Goal: Information Seeking & Learning: Learn about a topic

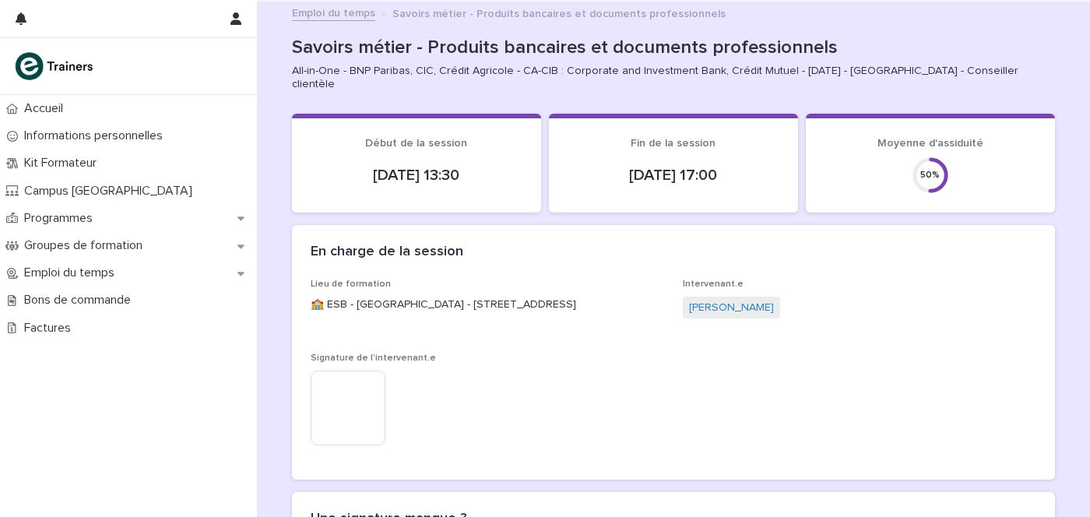
click at [356, 399] on img at bounding box center [348, 408] width 75 height 75
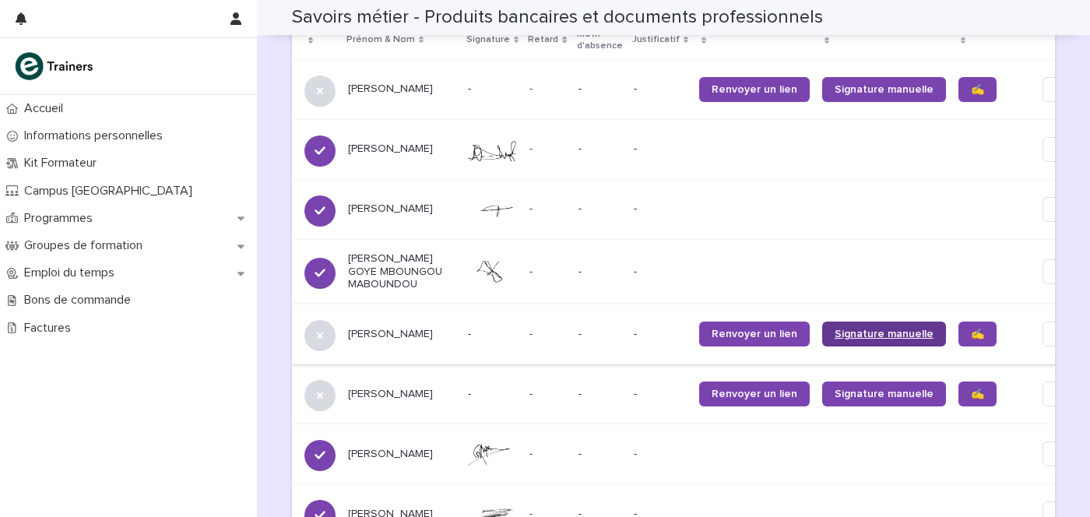
scroll to position [1045, 0]
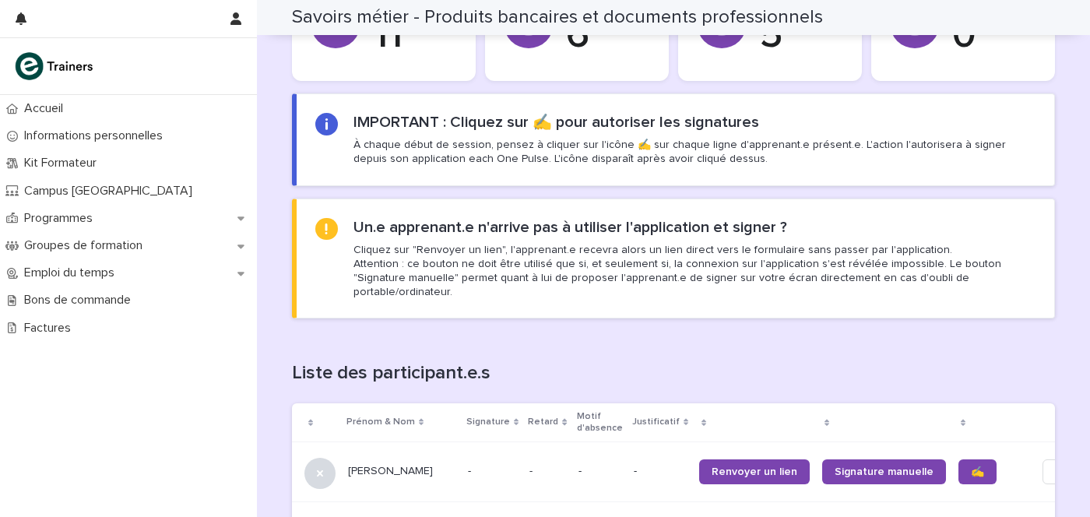
scroll to position [876, 0]
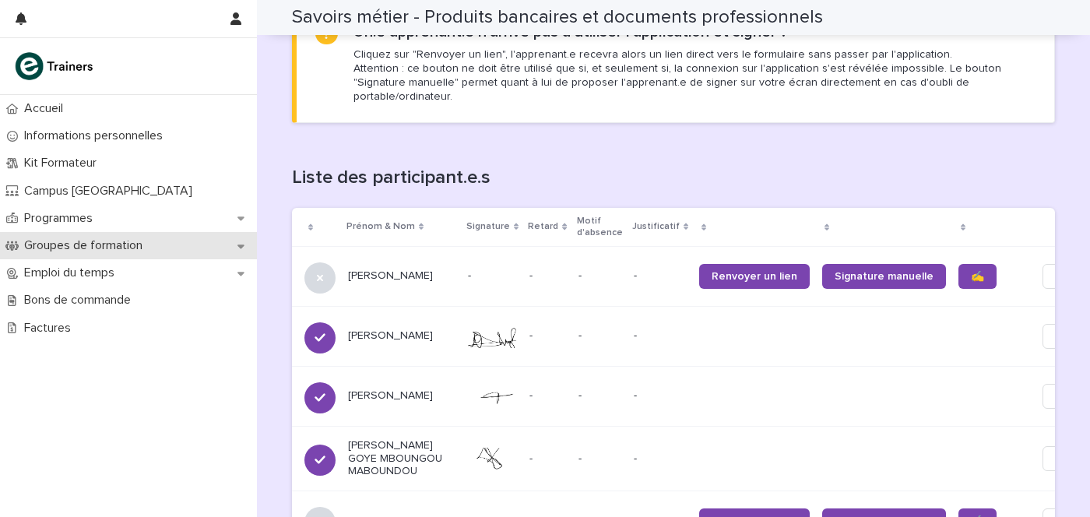
click at [90, 249] on p "Groupes de formation" at bounding box center [86, 245] width 137 height 15
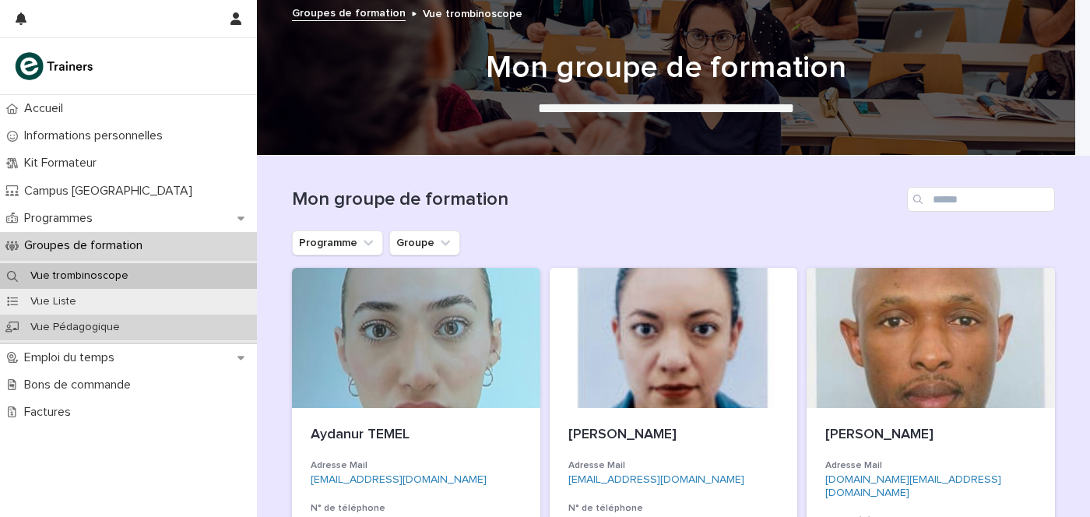
click at [169, 329] on div "Vue Pédagogique" at bounding box center [128, 328] width 257 height 26
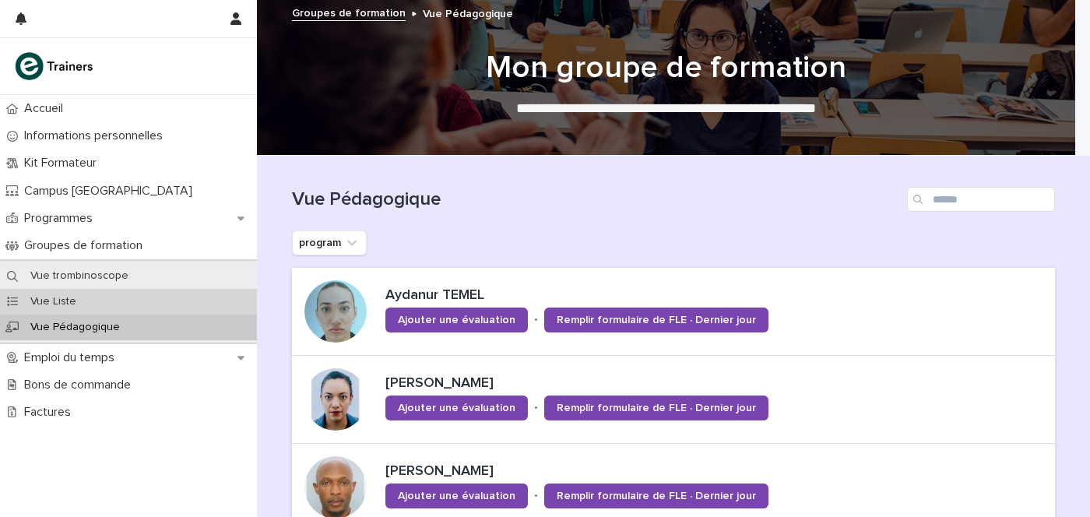
click at [193, 294] on div "Vue Liste" at bounding box center [128, 302] width 257 height 26
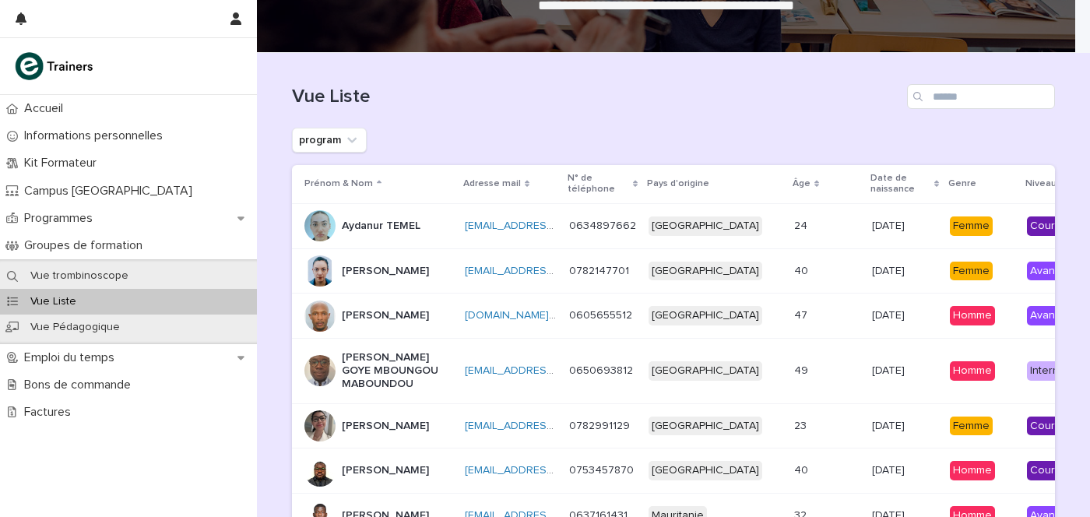
scroll to position [133, 0]
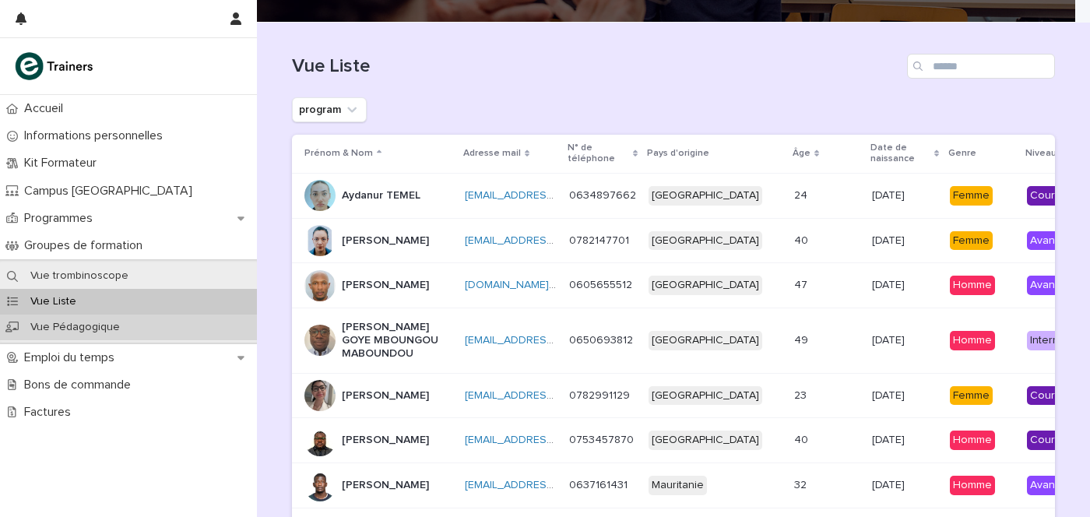
click at [114, 324] on p "Vue Pédagogique" at bounding box center [75, 327] width 114 height 13
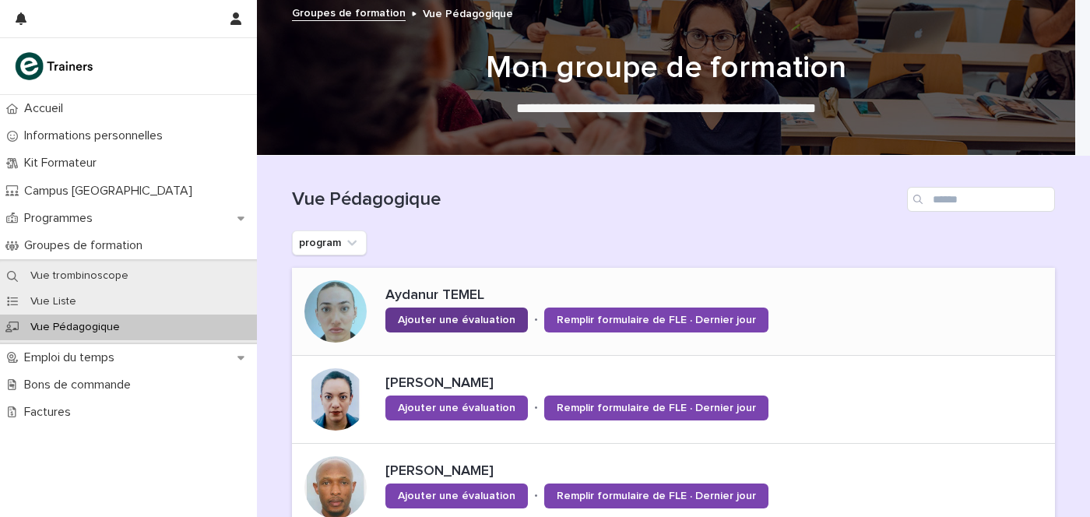
click at [481, 310] on link "Ajouter une évaluation" at bounding box center [456, 320] width 142 height 25
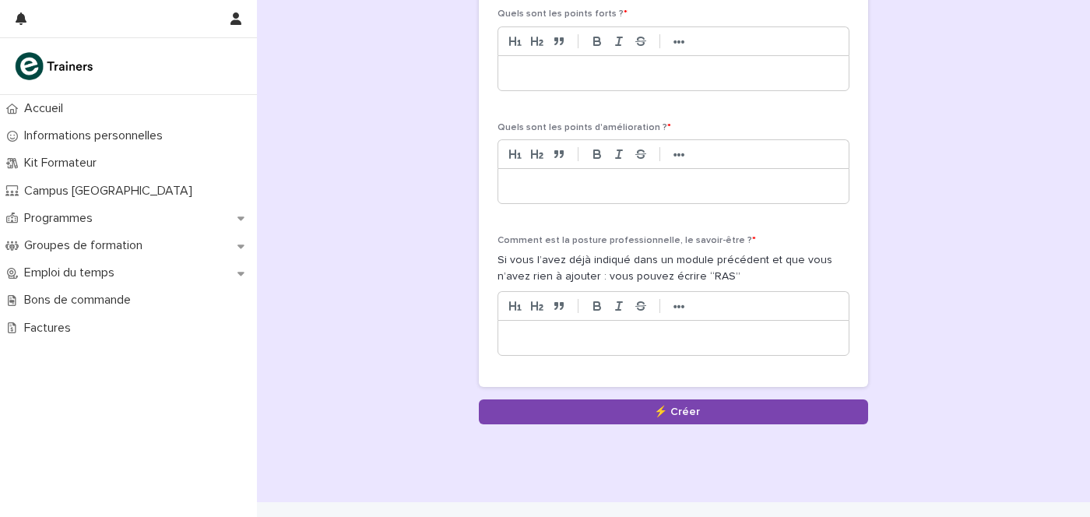
scroll to position [483, 0]
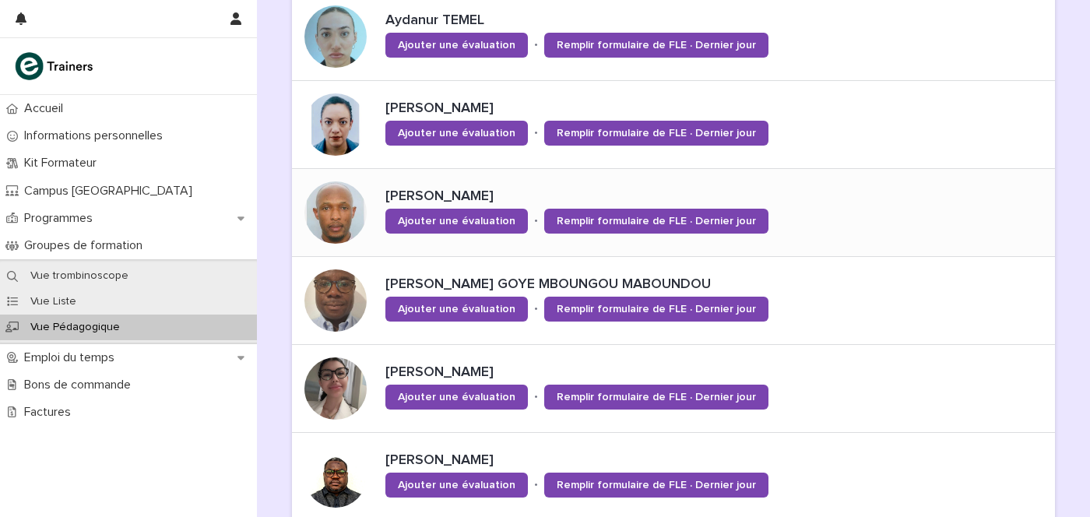
scroll to position [292, 0]
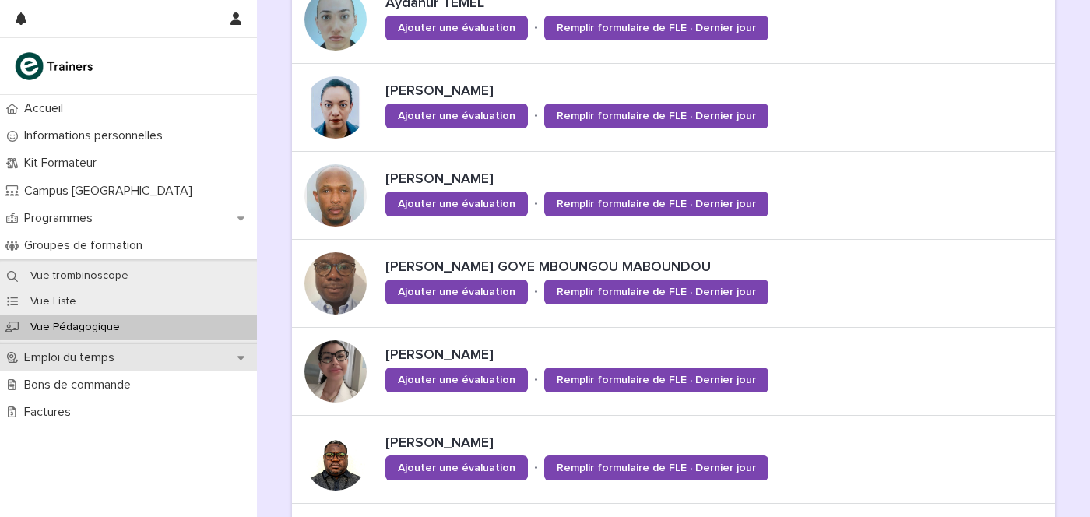
click at [111, 353] on p "Emploi du temps" at bounding box center [72, 357] width 109 height 15
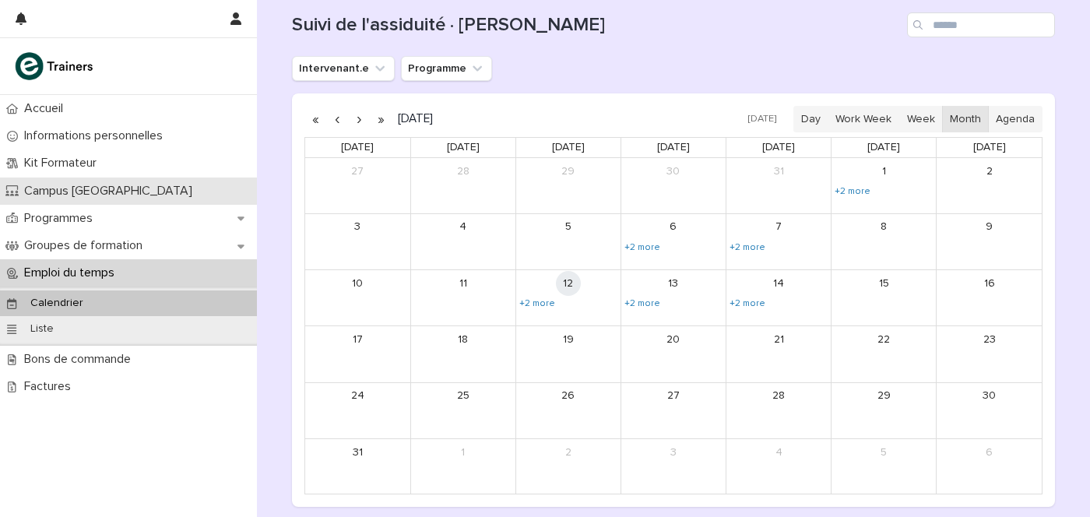
scroll to position [91, 0]
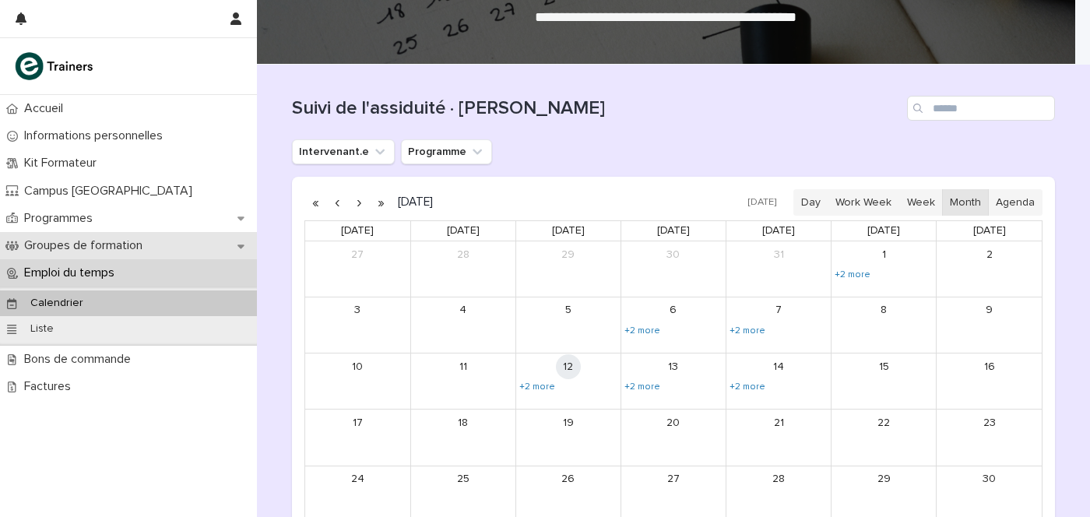
click at [161, 243] on div "Groupes de formation" at bounding box center [128, 245] width 257 height 27
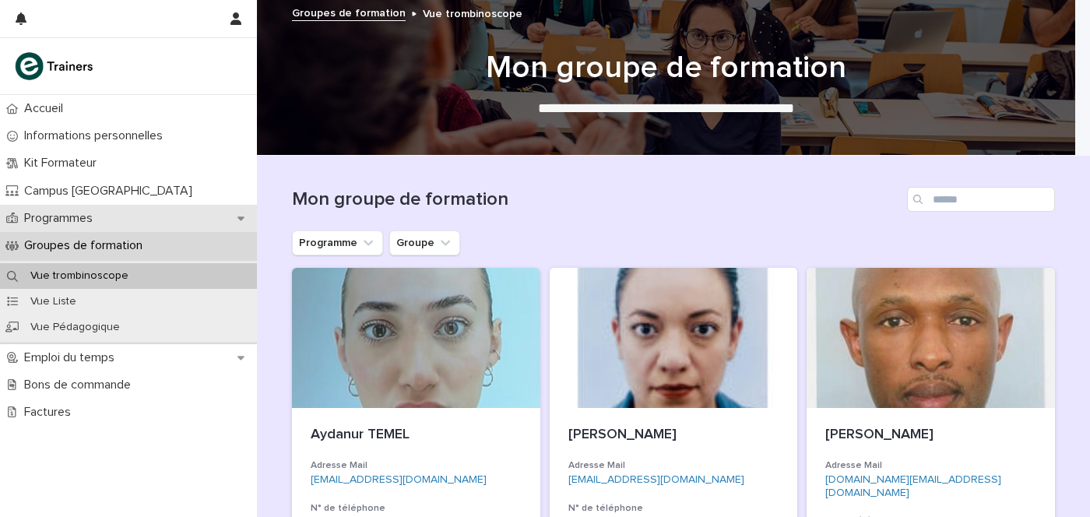
click at [157, 214] on div "Programmes" at bounding box center [128, 218] width 257 height 27
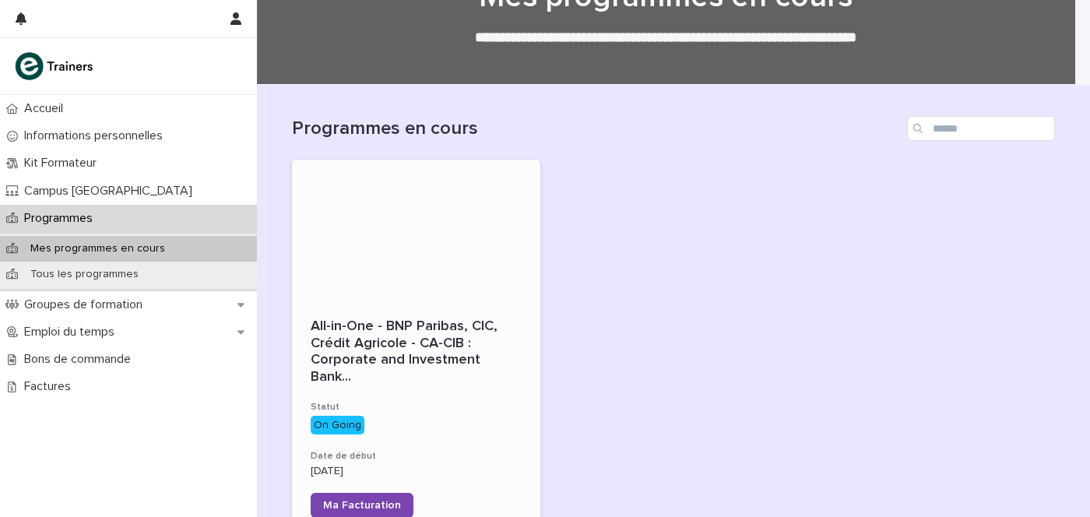
scroll to position [97, 0]
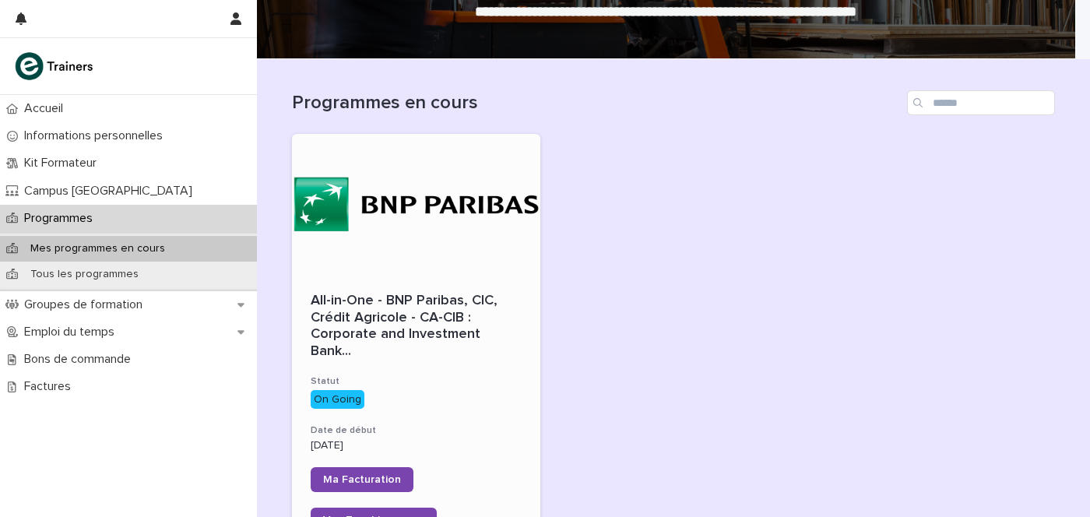
click at [358, 290] on div "All-in-One - BNP Paribas, CIC, Crédit Agricole - CA-CIB : Corporate and Investm…" at bounding box center [416, 325] width 211 height 70
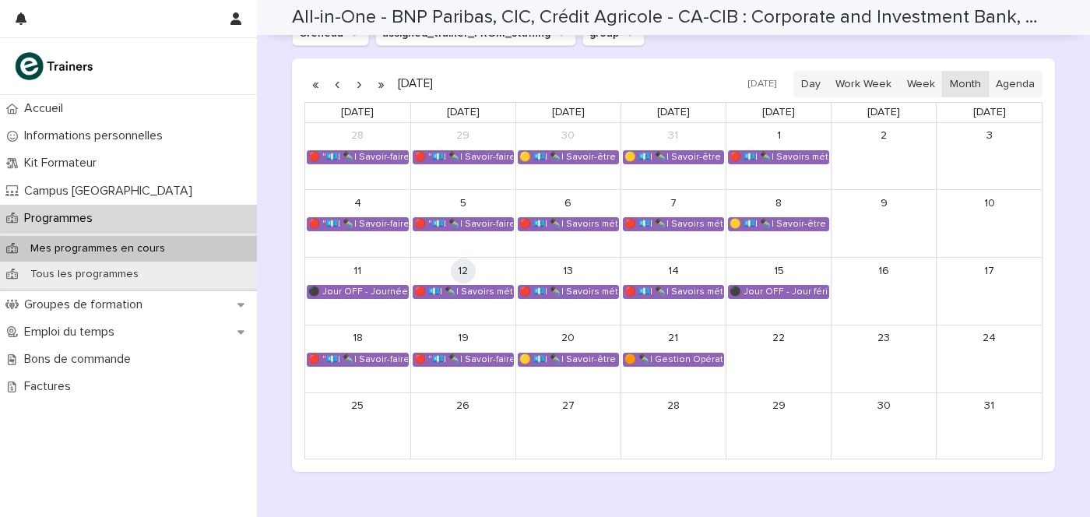
scroll to position [1556, 0]
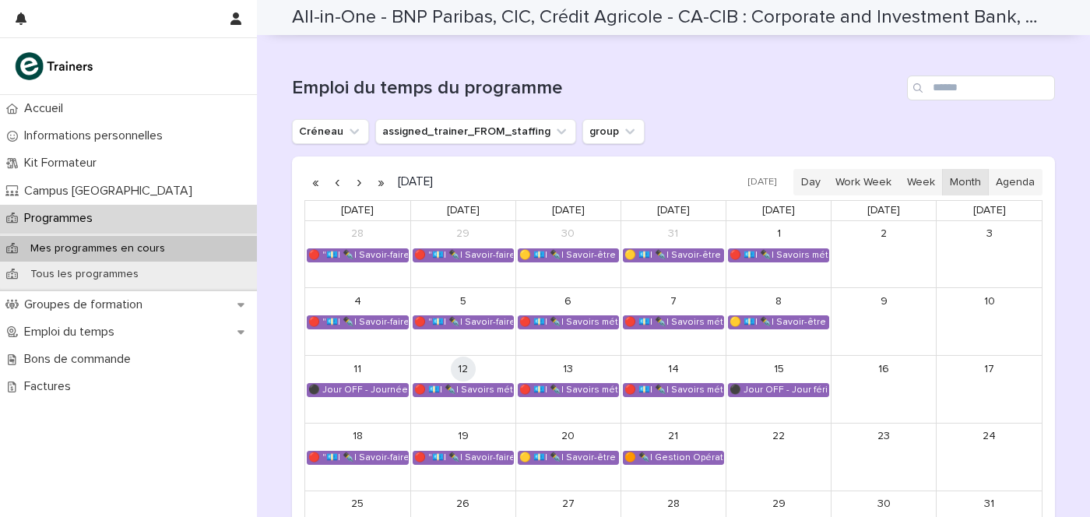
click at [350, 170] on button "button" at bounding box center [359, 182] width 22 height 25
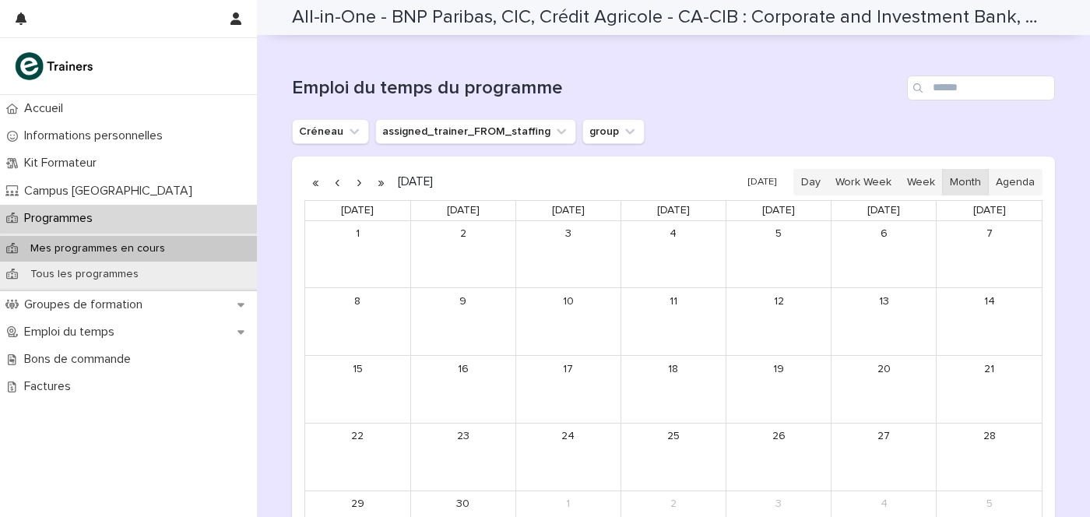
drag, startPoint x: 328, startPoint y: 149, endPoint x: 343, endPoint y: 163, distance: 20.4
click at [328, 170] on button "button" at bounding box center [337, 182] width 22 height 25
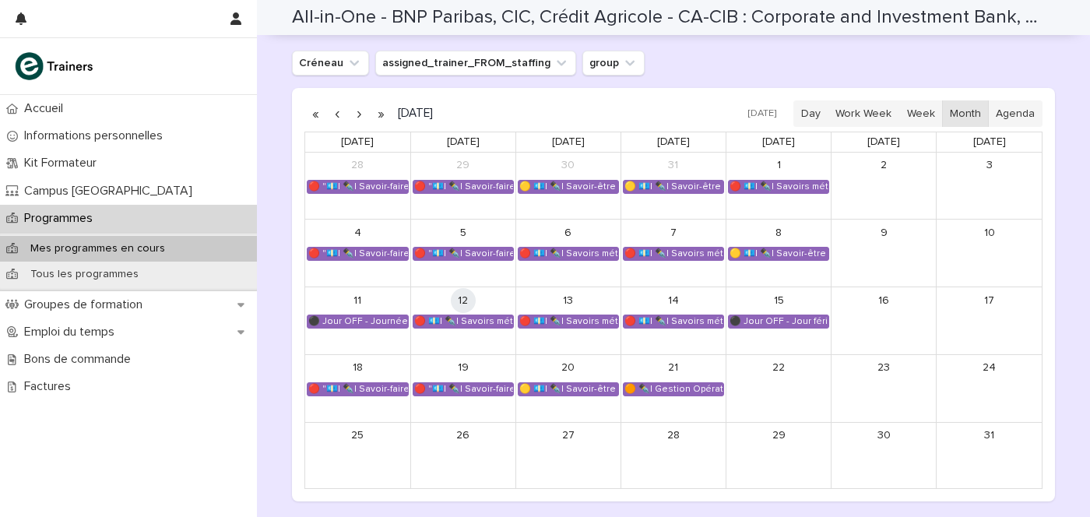
scroll to position [1654, 0]
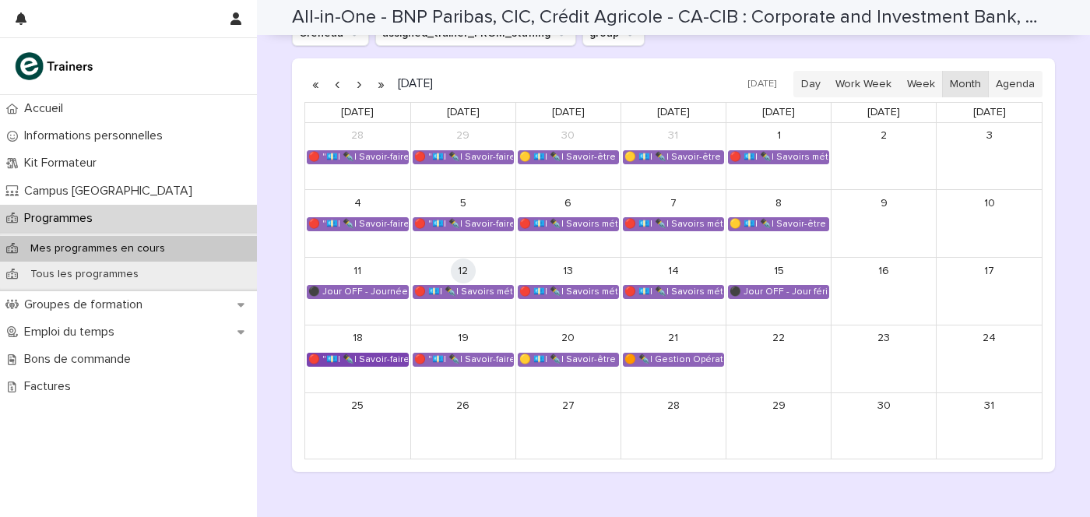
click at [359, 353] on div "🔴 "💶| ✒️| Savoir-faire métier ESB - Banques, Conformité et Finance"" at bounding box center [358, 359] width 100 height 12
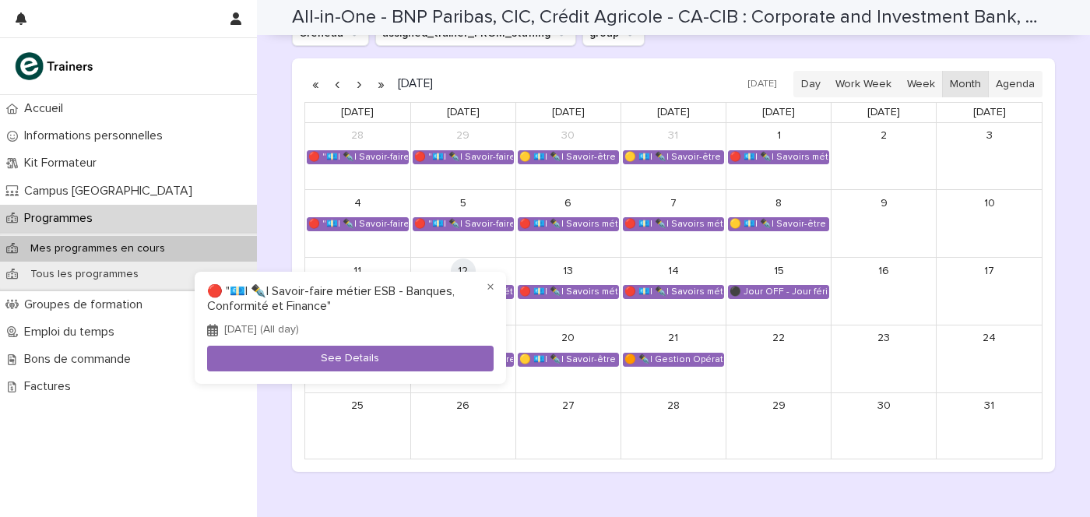
click at [502, 410] on div at bounding box center [545, 258] width 1090 height 517
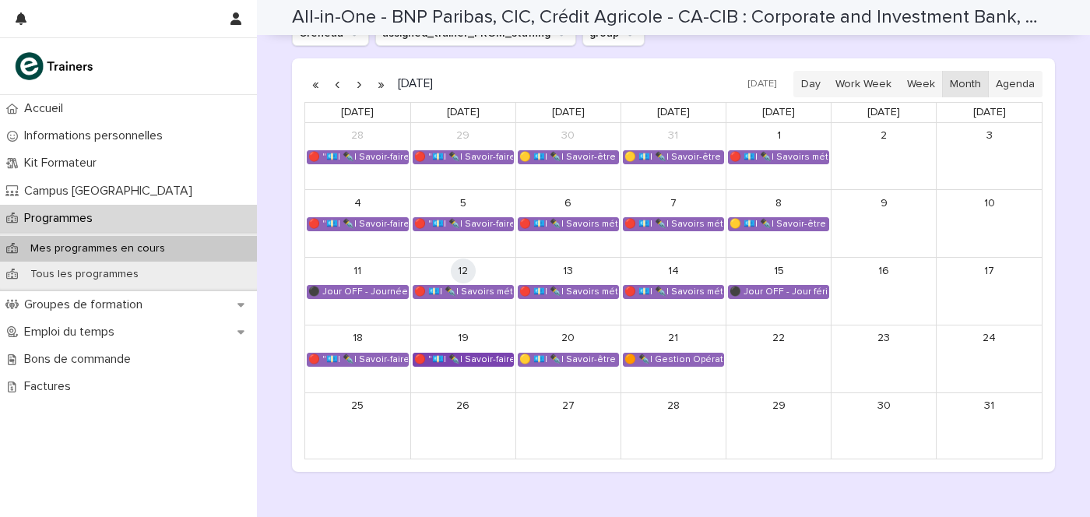
click at [471, 353] on div "🔴 "💶| ✒️| Savoir-faire métier ESB - Banques, Conformité et Finance"" at bounding box center [463, 359] width 100 height 12
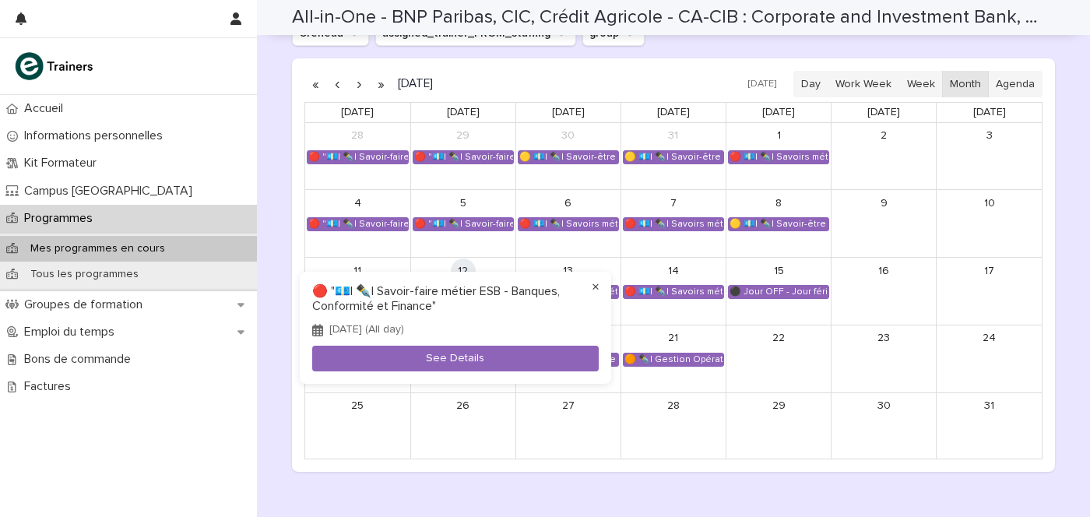
click at [593, 286] on button "×" at bounding box center [595, 287] width 19 height 19
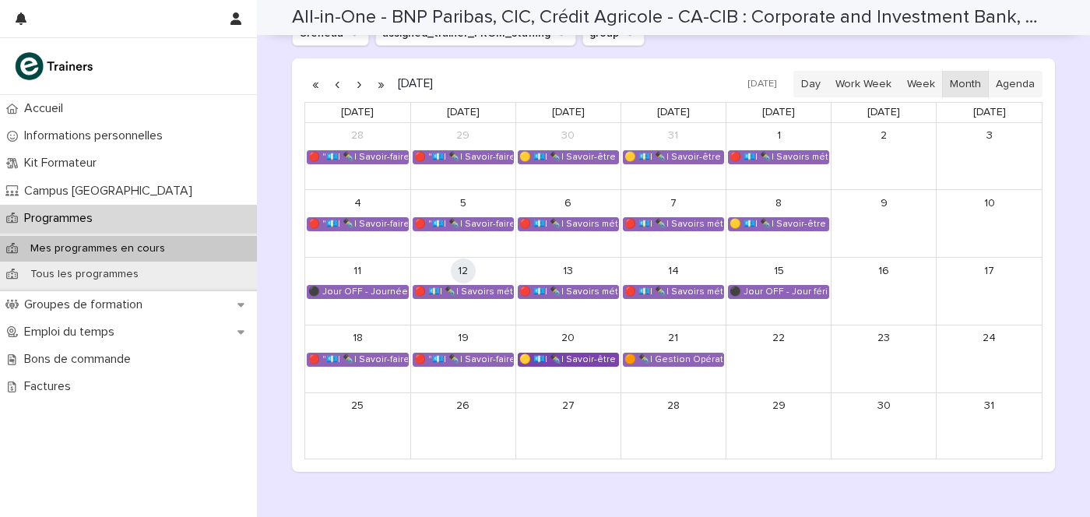
click at [539, 353] on div "🟡 💶| ✒️| Savoir-être métier - Mobilisation et valorisation de ses forces et tal…" at bounding box center [568, 359] width 100 height 12
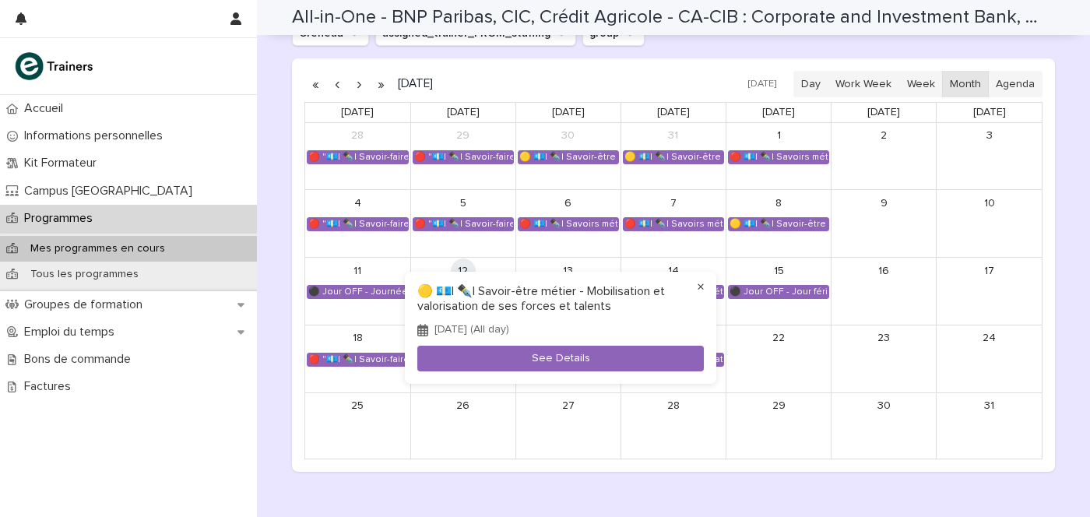
click at [701, 286] on button "×" at bounding box center [700, 287] width 19 height 19
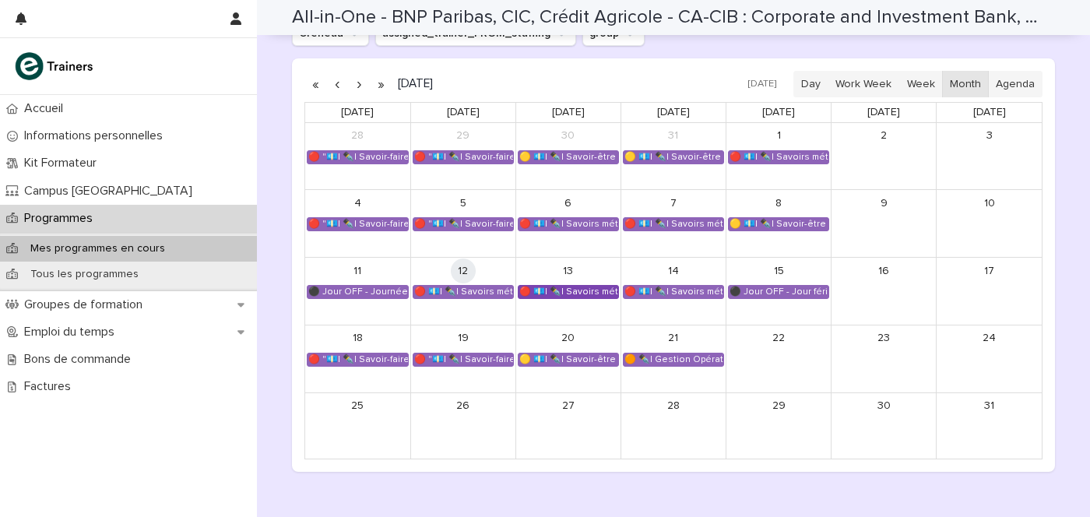
click at [546, 286] on div "🔴 💶| ✒️| Savoirs métier - Produits bancaires et documents professionnels" at bounding box center [568, 292] width 100 height 12
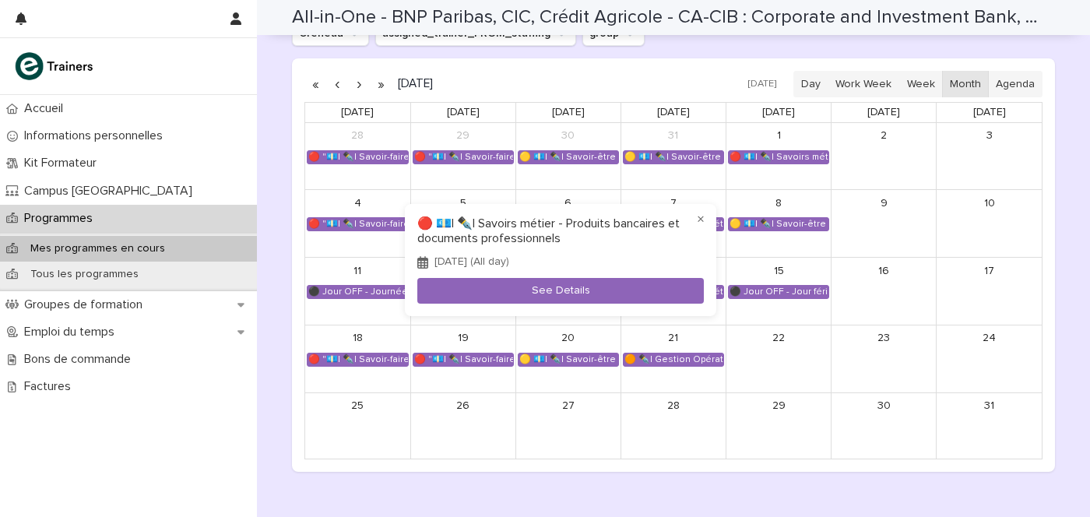
click at [556, 343] on div at bounding box center [545, 258] width 1090 height 517
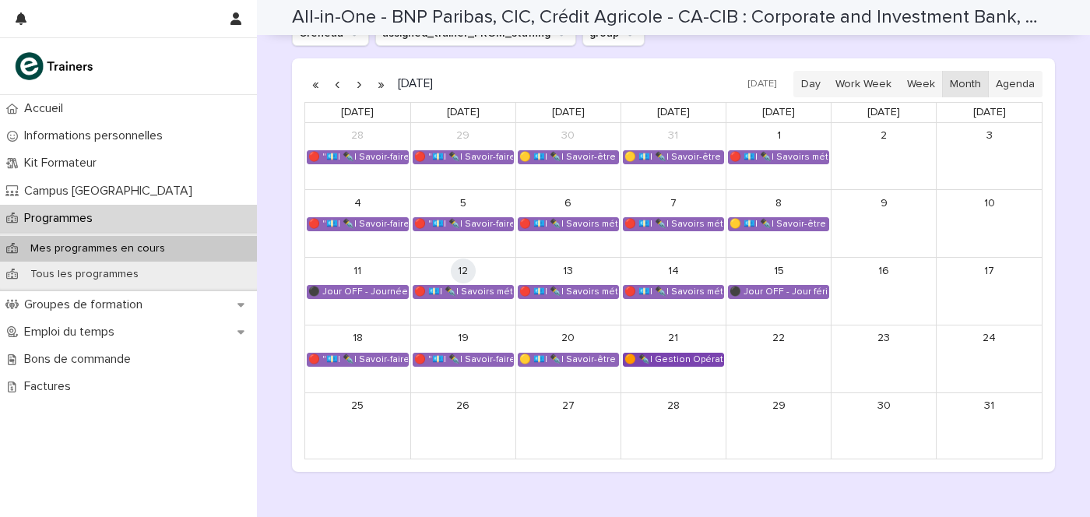
click at [647, 353] on div "🟠 ✒️| Gestion Opérationnelle - Cérémonie de Clôture" at bounding box center [674, 359] width 100 height 12
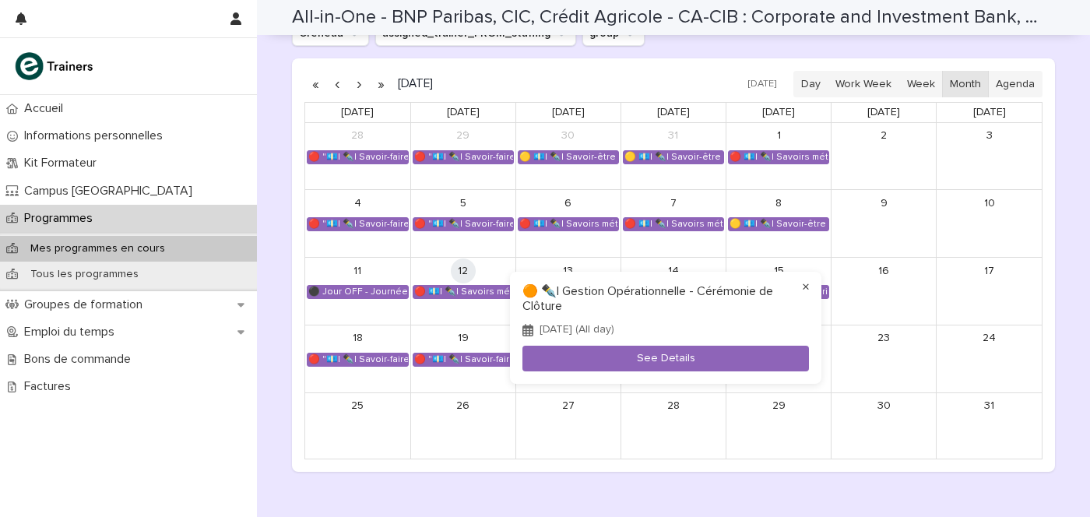
click at [803, 286] on button "×" at bounding box center [805, 287] width 19 height 19
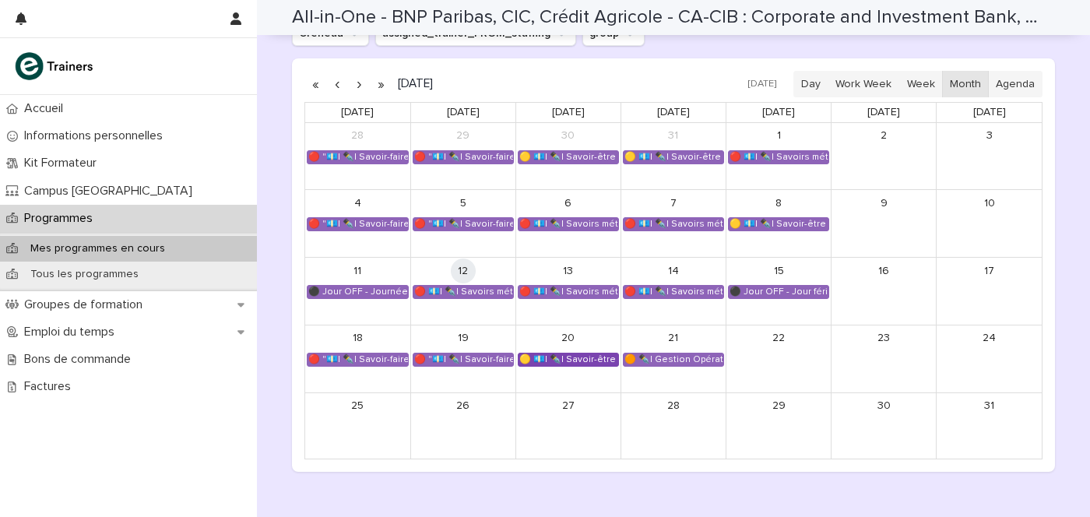
click at [554, 353] on div "🟡 💶| ✒️| Savoir-être métier - Mobilisation et valorisation de ses forces et tal…" at bounding box center [568, 359] width 100 height 12
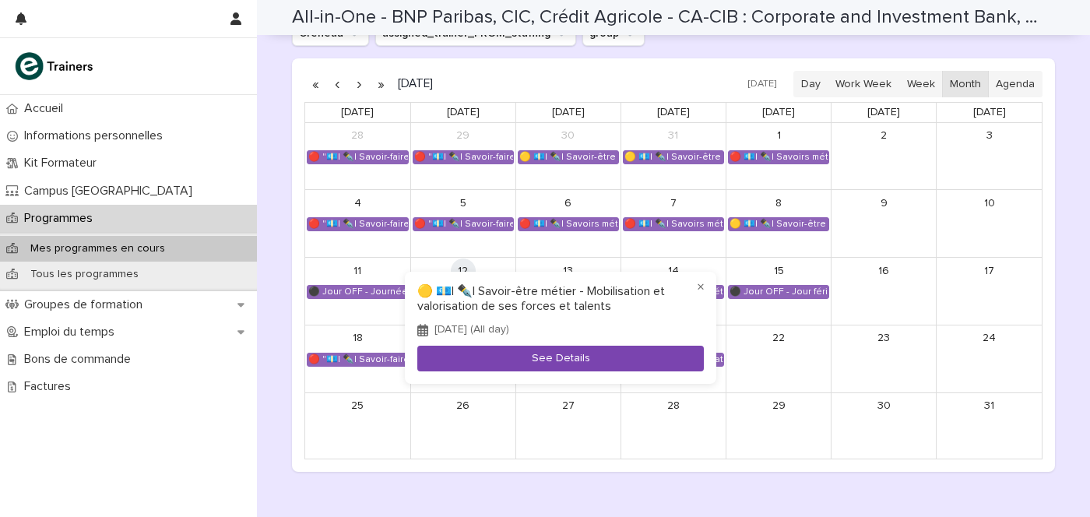
click at [541, 353] on button "See Details" at bounding box center [560, 359] width 286 height 26
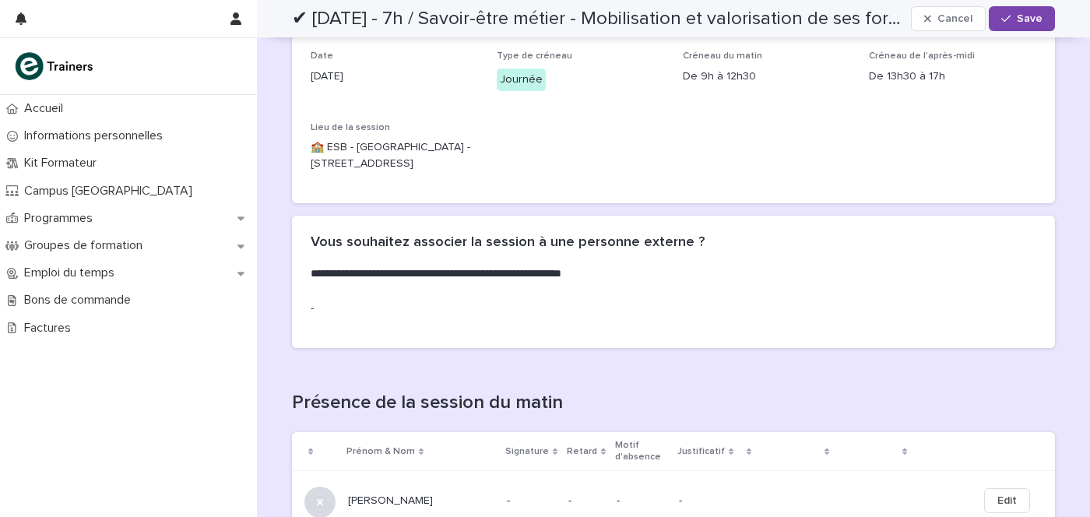
scroll to position [292, 0]
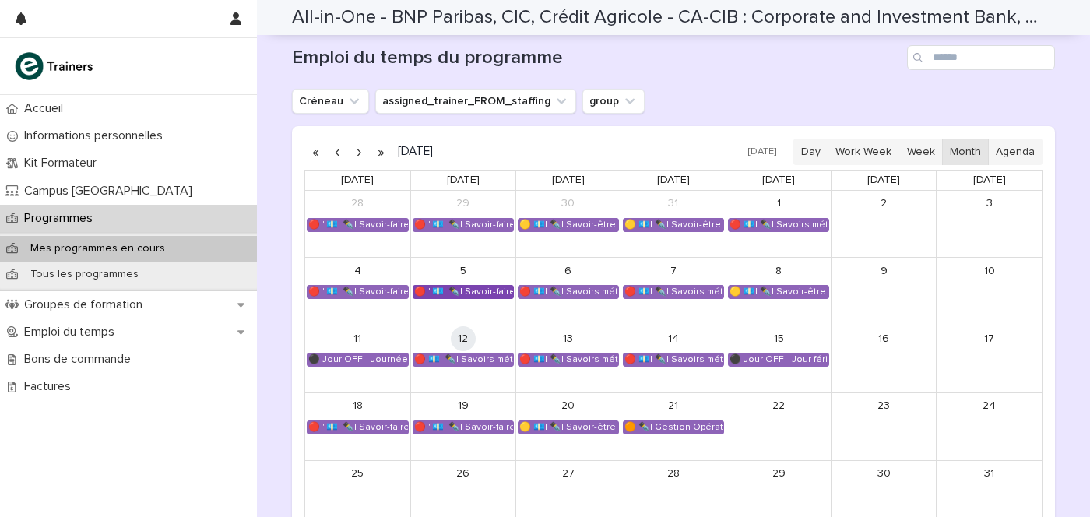
scroll to position [1619, 0]
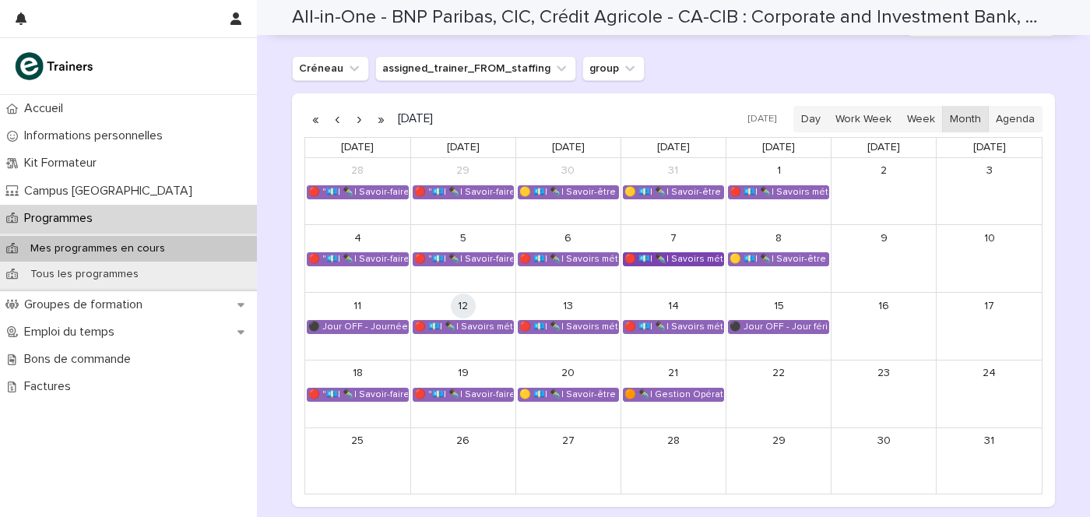
click at [647, 253] on div "🔴 💶| ✒️| Savoirs métier - Découvrir le métier de conseiller clientèle bancaire …" at bounding box center [674, 259] width 100 height 12
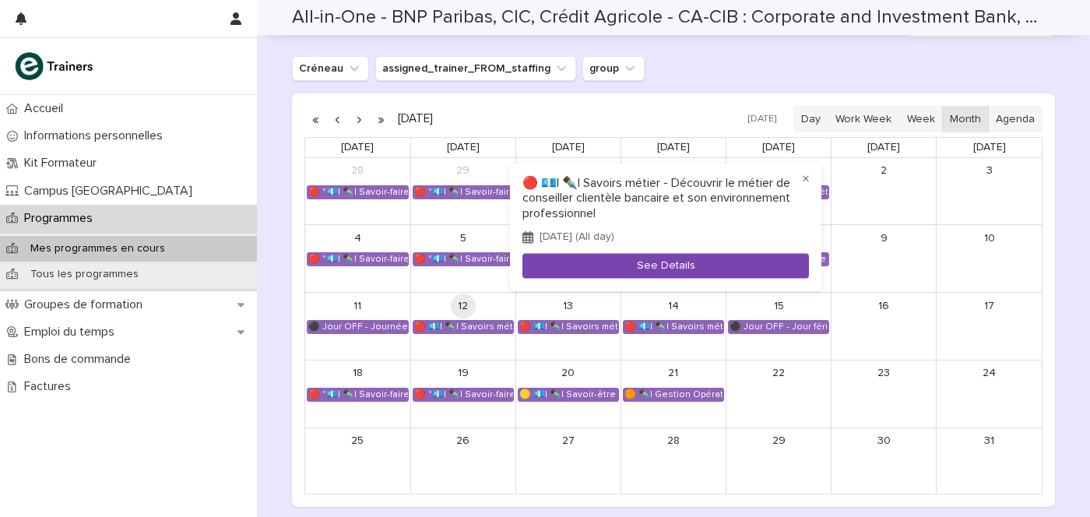
click at [658, 265] on button "See Details" at bounding box center [665, 266] width 286 height 26
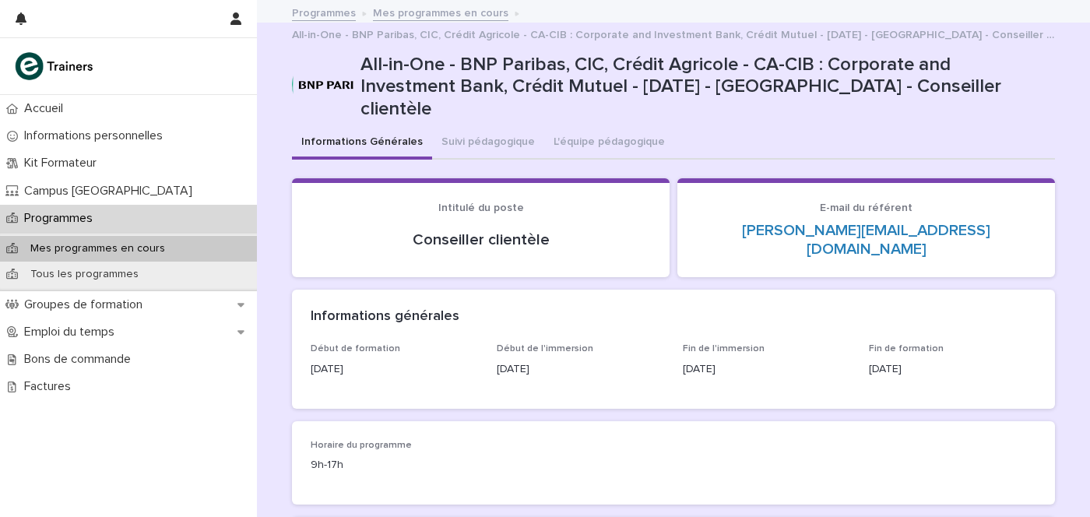
click at [181, 249] on div "Mes programmes en cours" at bounding box center [128, 249] width 257 height 26
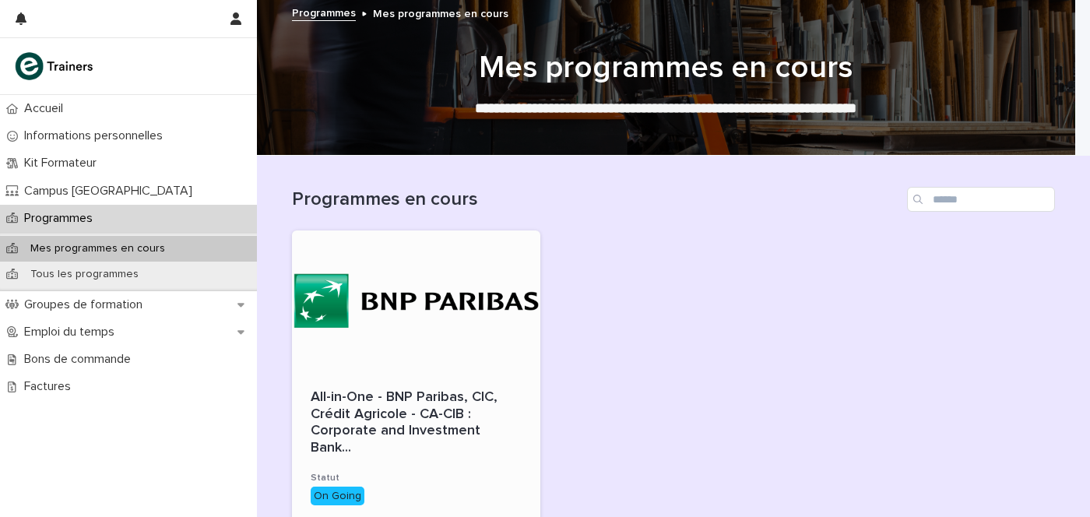
click at [418, 332] on div at bounding box center [416, 300] width 248 height 140
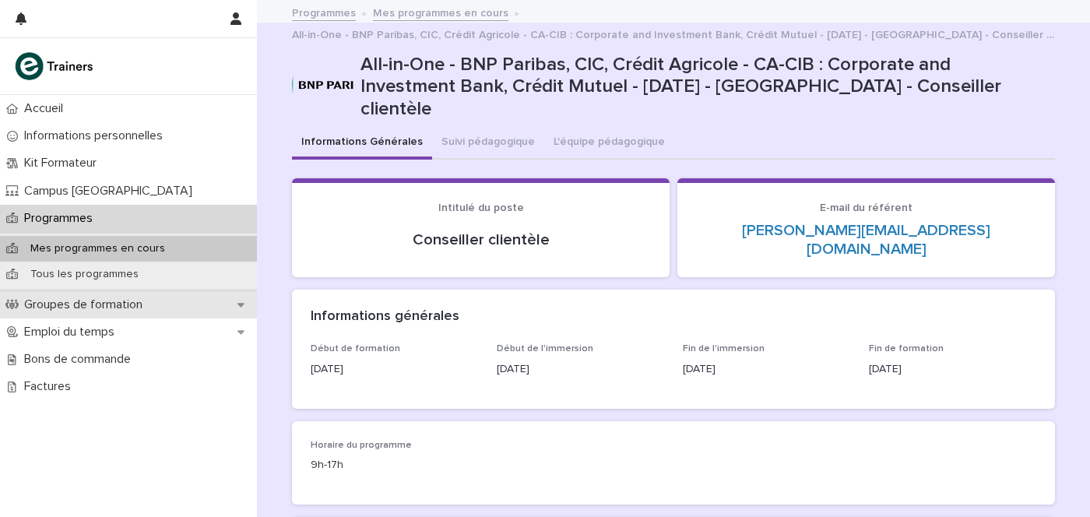
click at [71, 306] on p "Groupes de formation" at bounding box center [86, 304] width 137 height 15
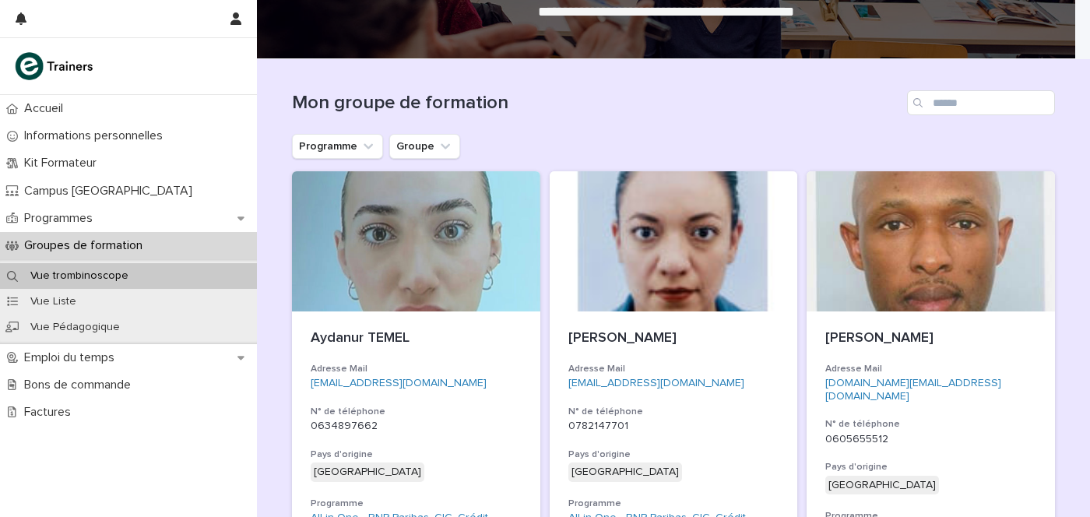
scroll to position [194, 0]
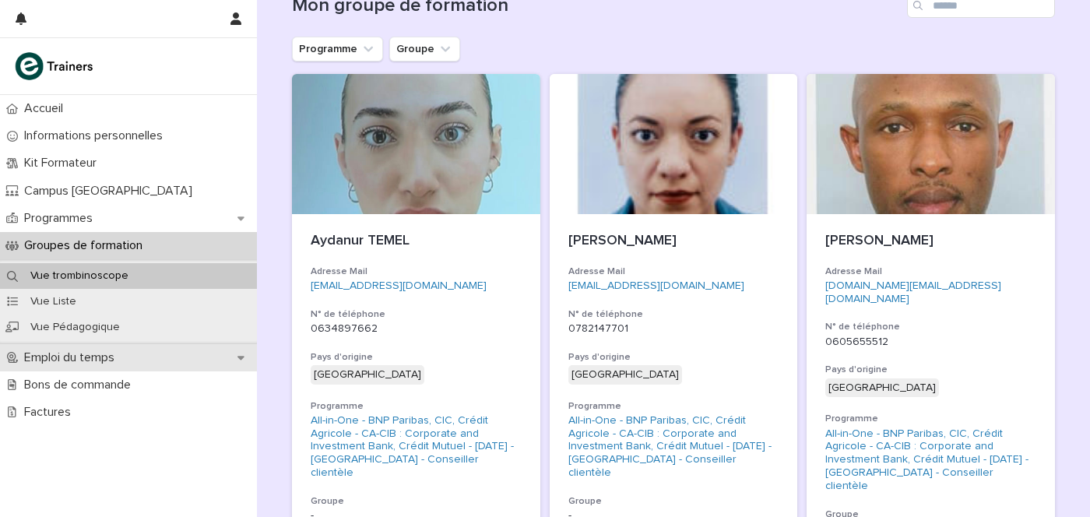
click at [62, 361] on p "Emploi du temps" at bounding box center [72, 357] width 109 height 15
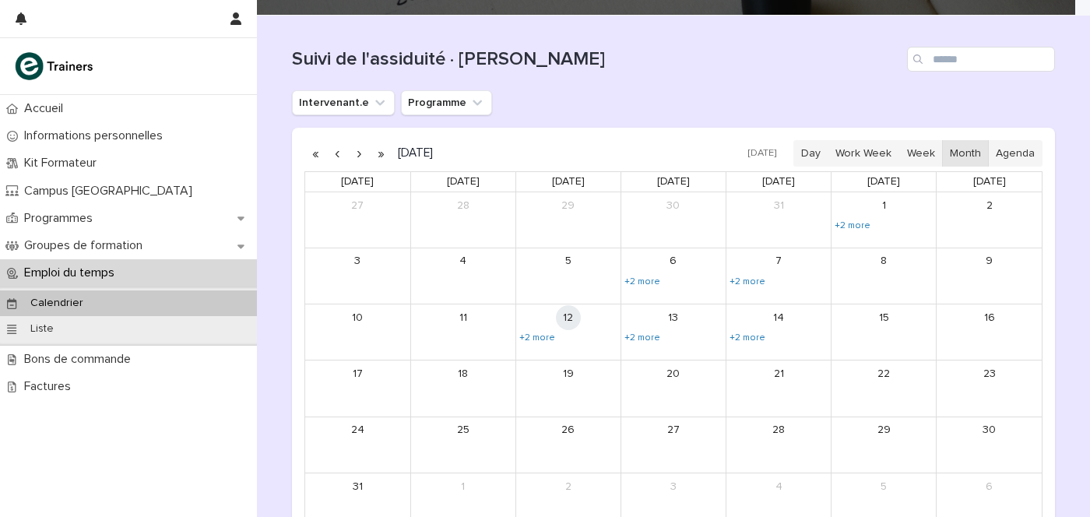
scroll to position [194, 0]
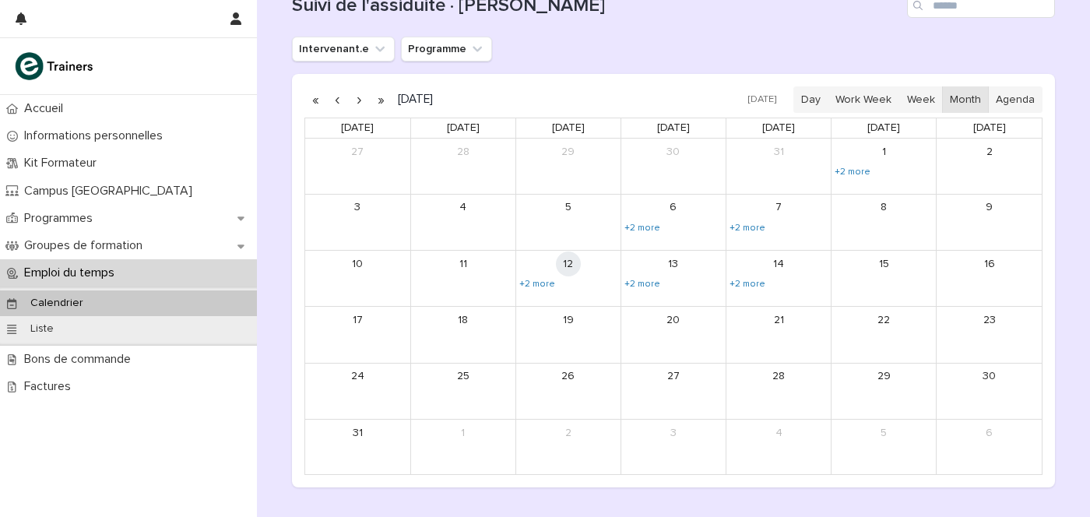
click at [331, 98] on button "button" at bounding box center [337, 99] width 22 height 25
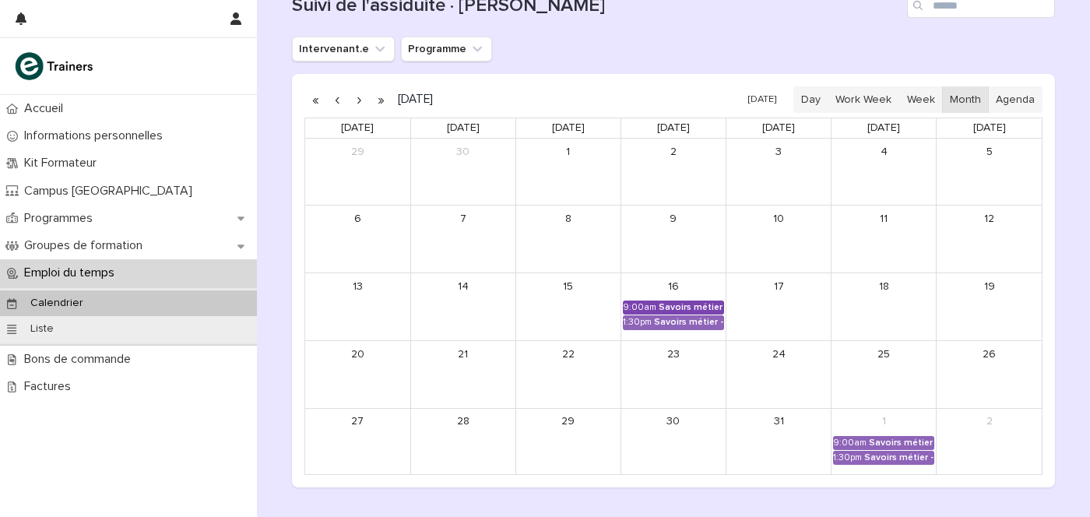
click at [659, 303] on div "Savoirs métier - Découvrir le métier de conseiller clientèle bancaire et son en…" at bounding box center [691, 307] width 65 height 11
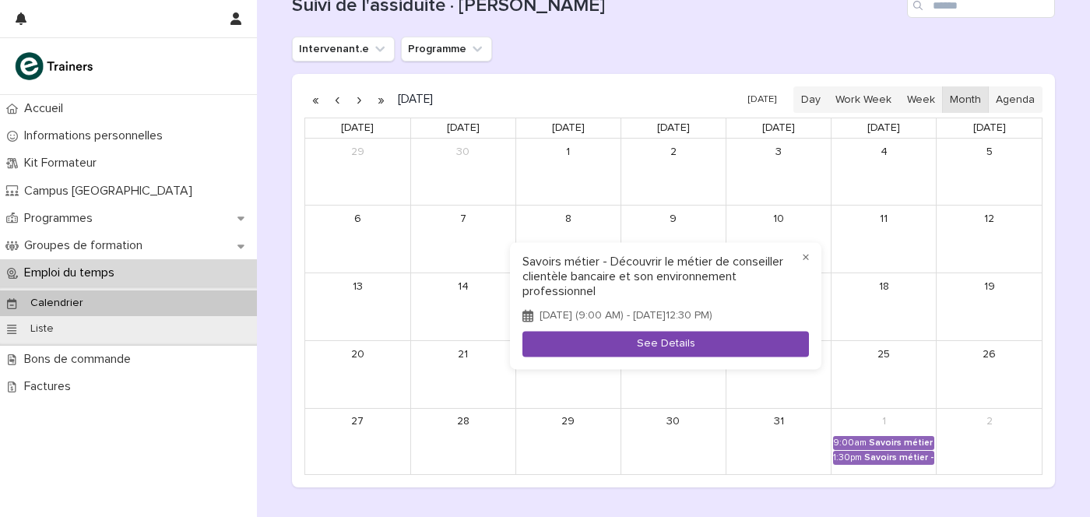
click at [647, 350] on button "See Details" at bounding box center [665, 345] width 286 height 26
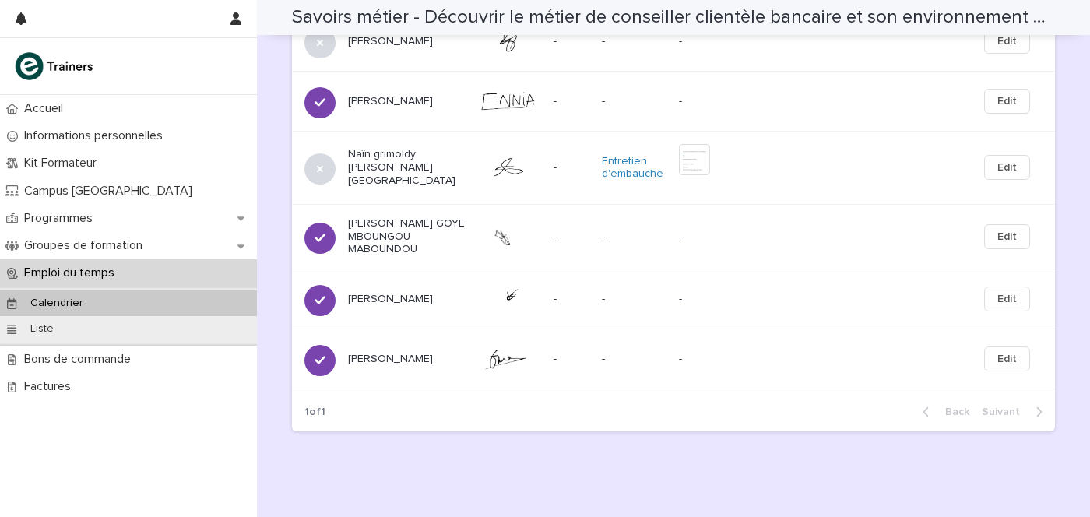
scroll to position [1471, 0]
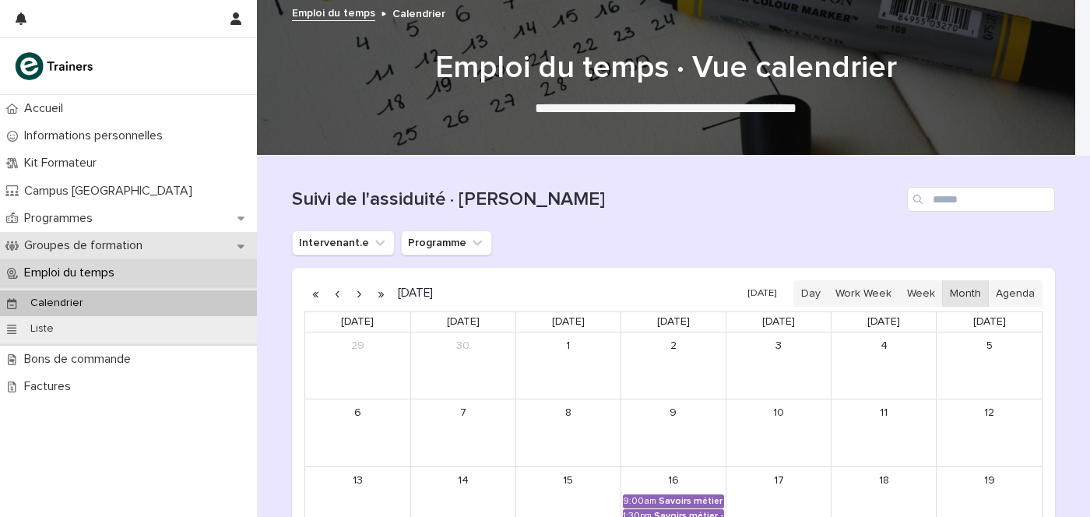
click at [43, 251] on p "Groupes de formation" at bounding box center [86, 245] width 137 height 15
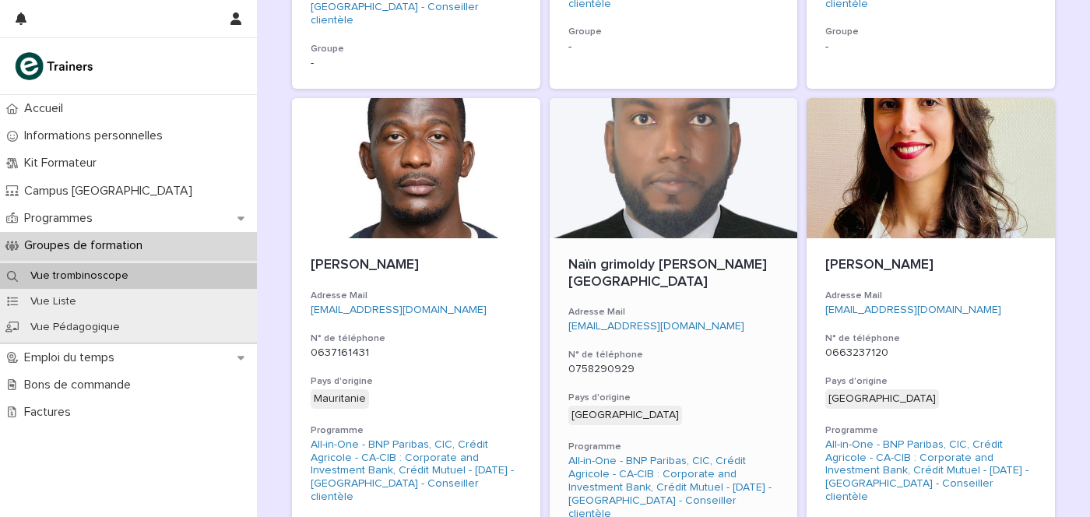
scroll to position [1264, 0]
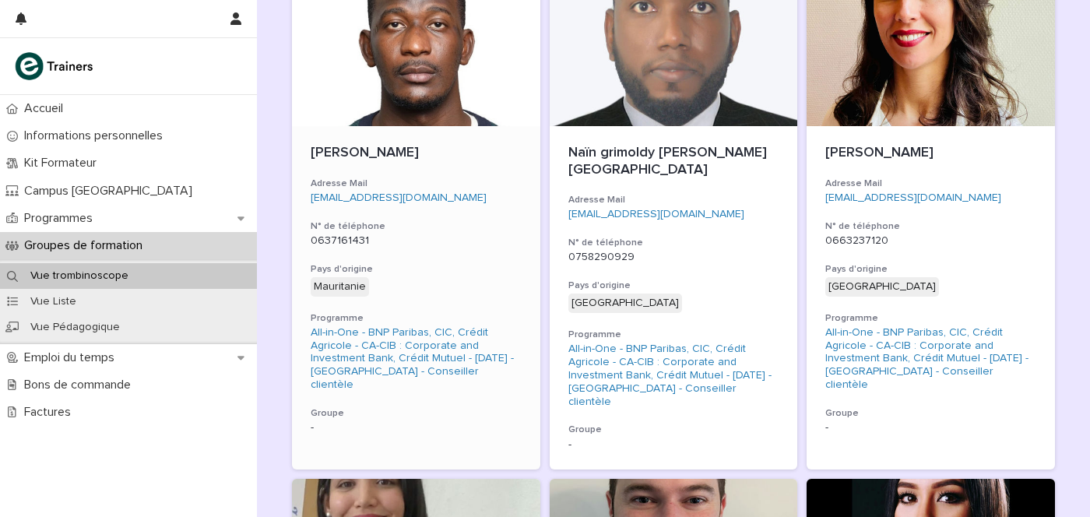
click at [402, 39] on div at bounding box center [416, 56] width 248 height 140
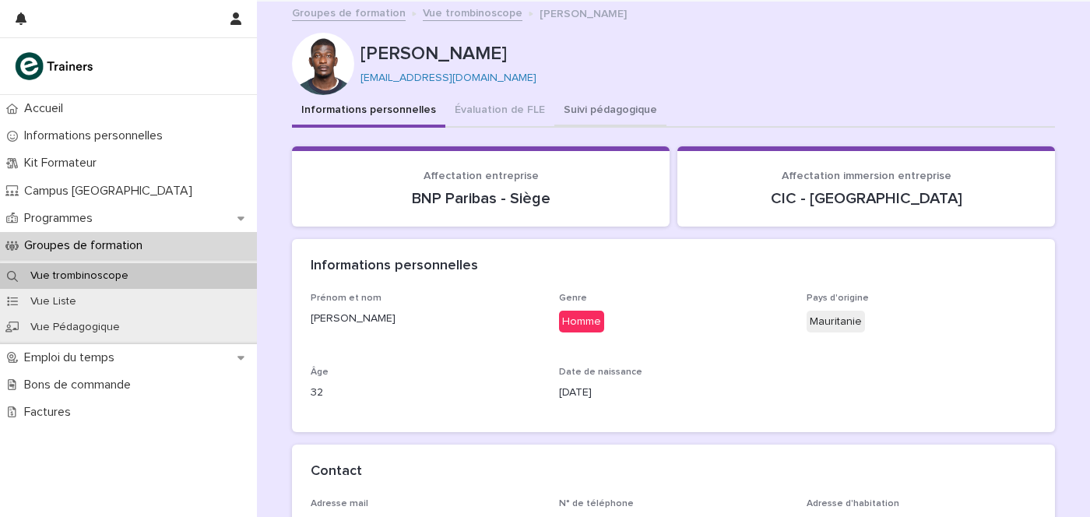
scroll to position [97, 0]
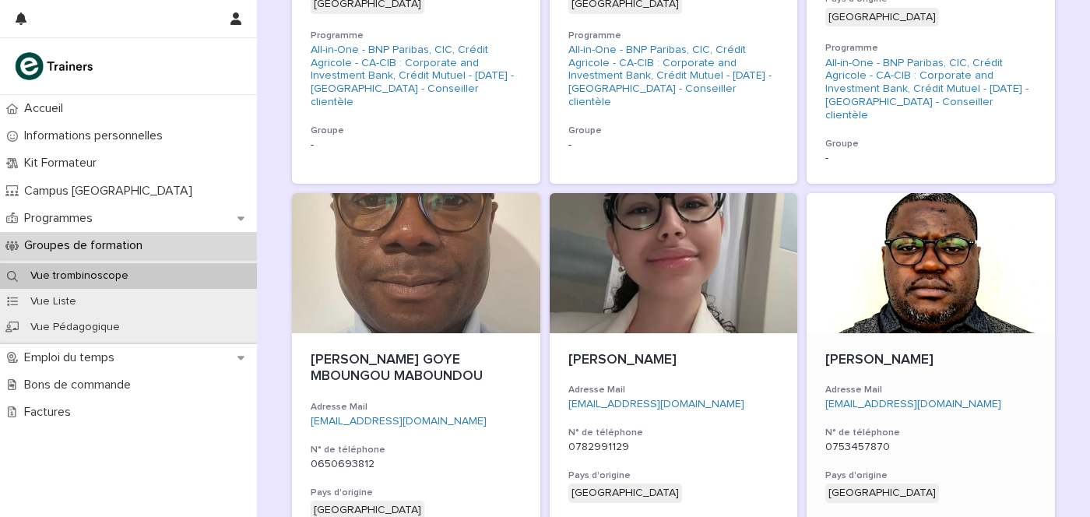
scroll to position [680, 0]
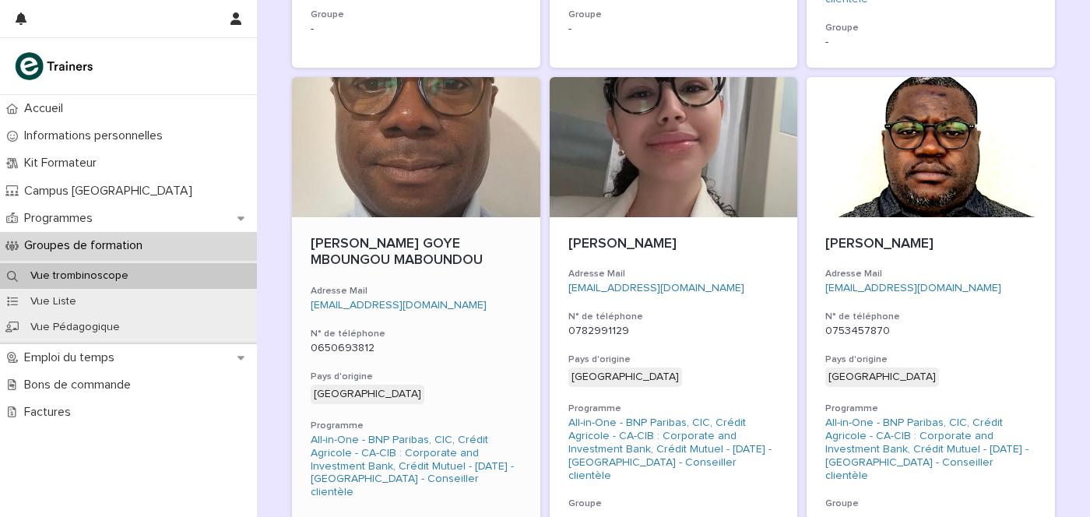
click at [396, 217] on div "Hubner GOYE MBOUNGOU MABOUNDOU Adresse Mail goyehubner@hotmail.fr N° de télépho…" at bounding box center [416, 388] width 248 height 343
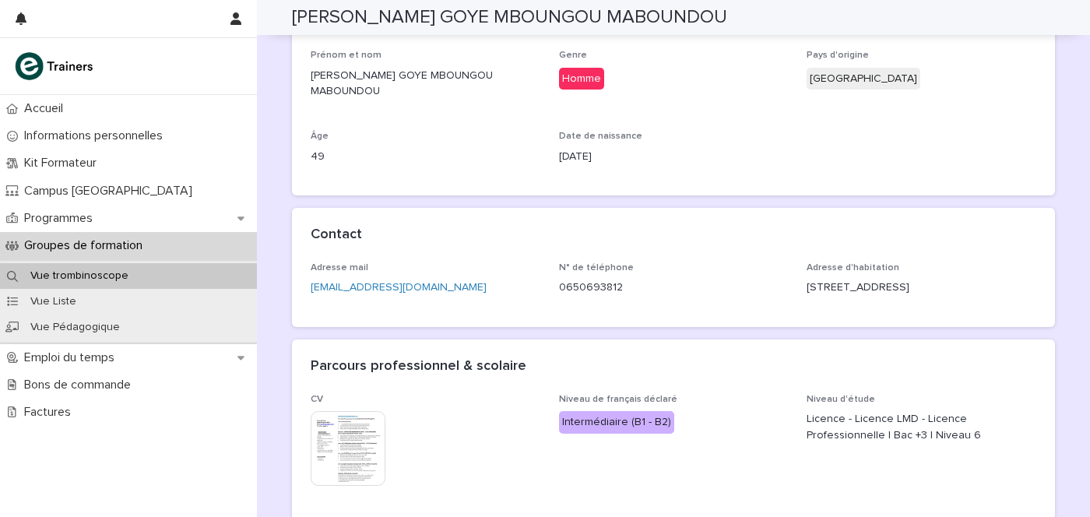
scroll to position [292, 0]
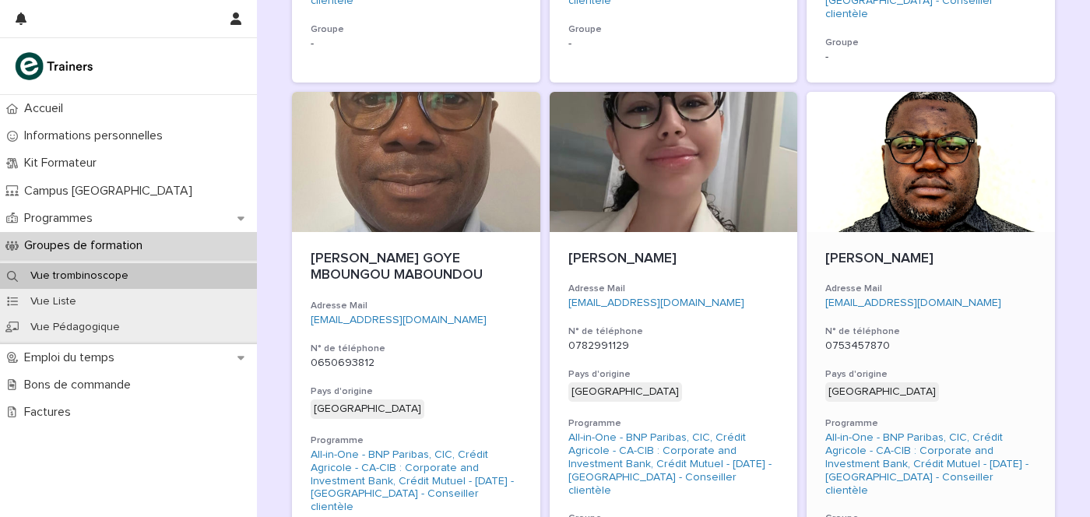
scroll to position [680, 0]
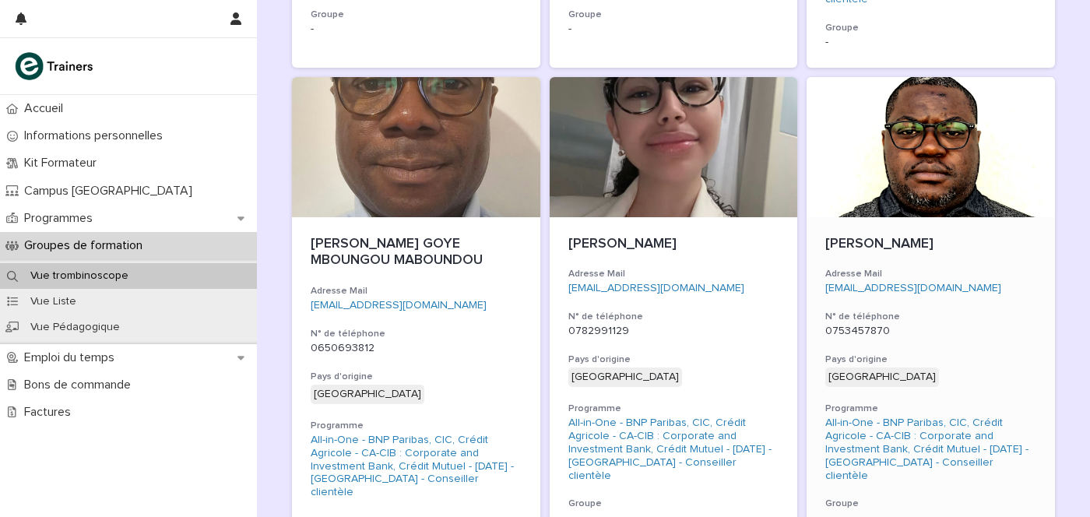
click at [938, 217] on div "Lloyd ASSOUMOU OBIANG Adresse Mail malaickaobiang@gmail.com N° de téléphone 075…" at bounding box center [931, 380] width 248 height 327
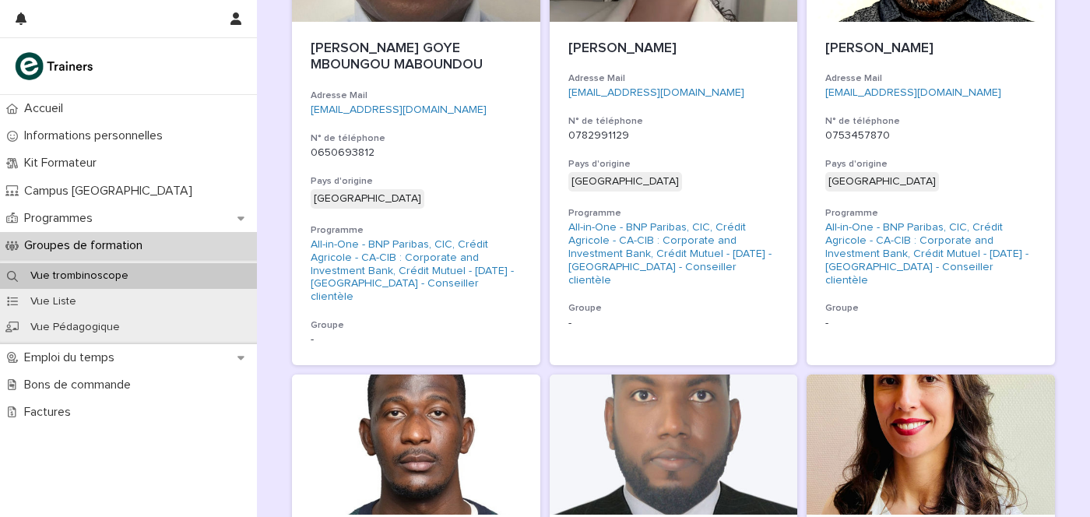
scroll to position [1070, 0]
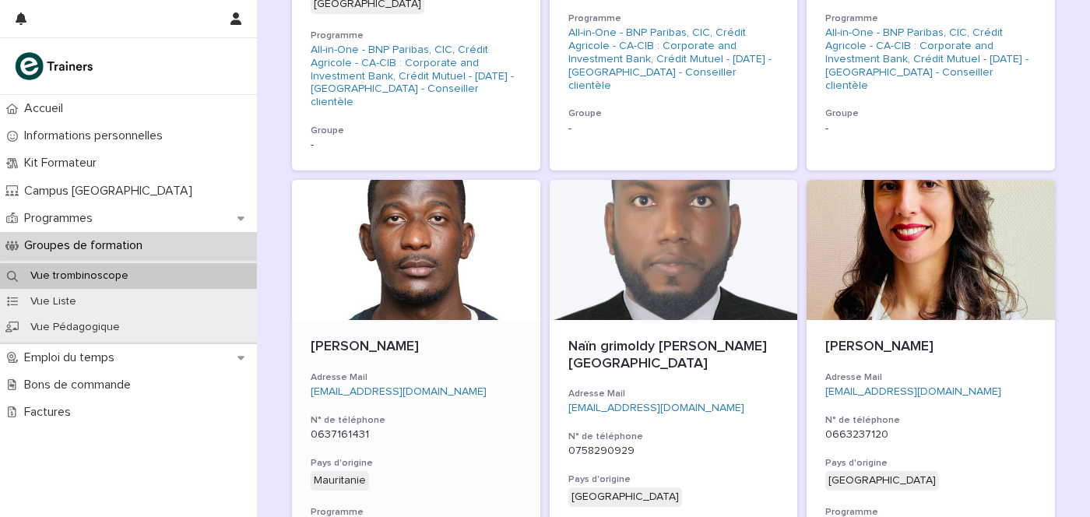
click at [360, 214] on div at bounding box center [416, 250] width 248 height 140
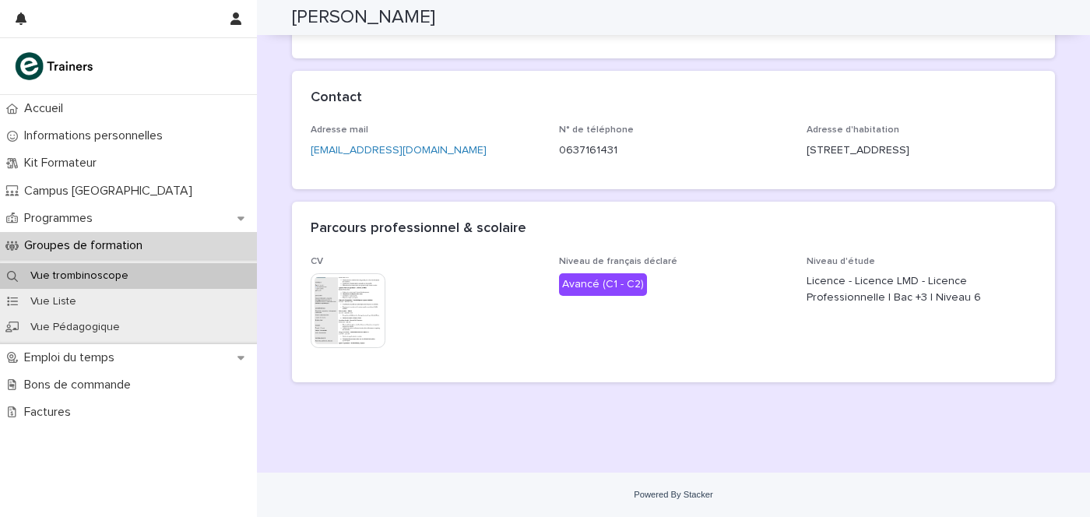
scroll to position [372, 0]
click at [316, 313] on img at bounding box center [348, 312] width 75 height 75
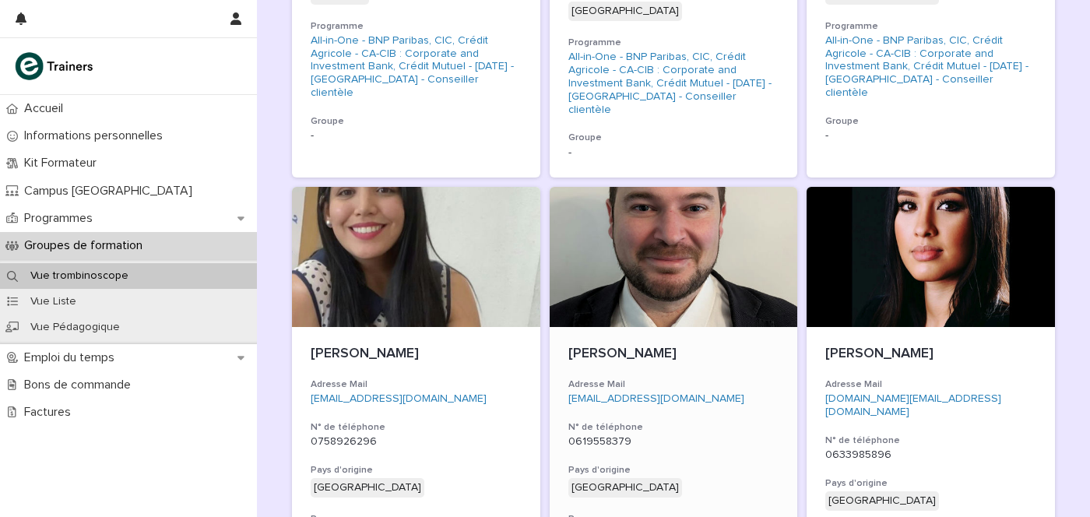
scroll to position [1654, 0]
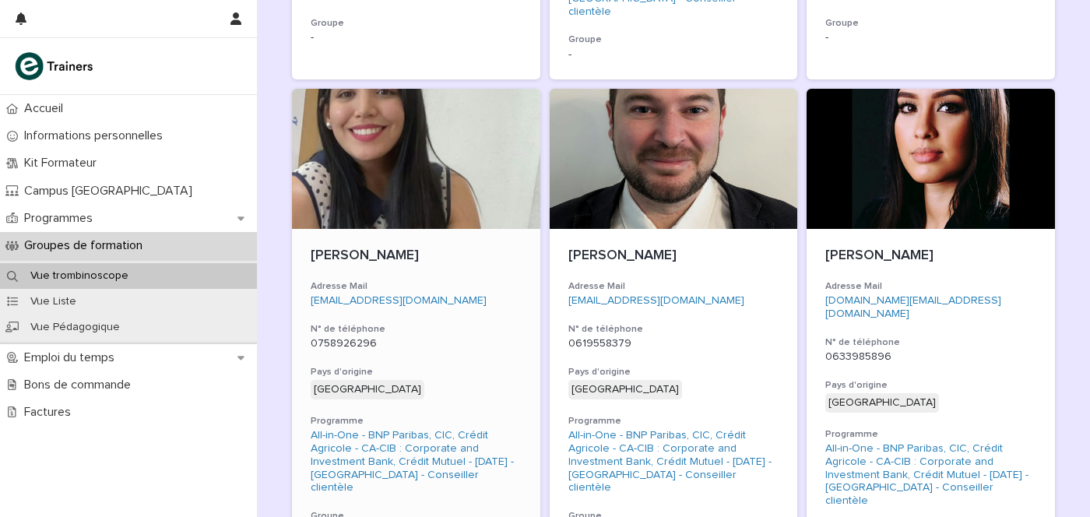
click at [431, 248] on p "[PERSON_NAME]" at bounding box center [416, 256] width 211 height 17
